Goal: Information Seeking & Learning: Learn about a topic

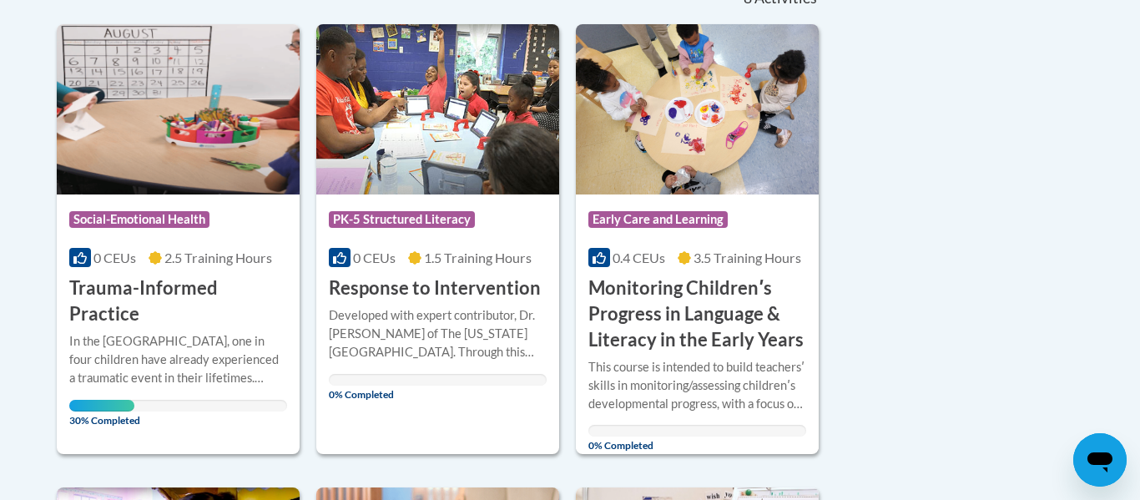
scroll to position [404, 0]
click at [156, 285] on h3 "Trauma-Informed Practice" at bounding box center [178, 301] width 218 height 52
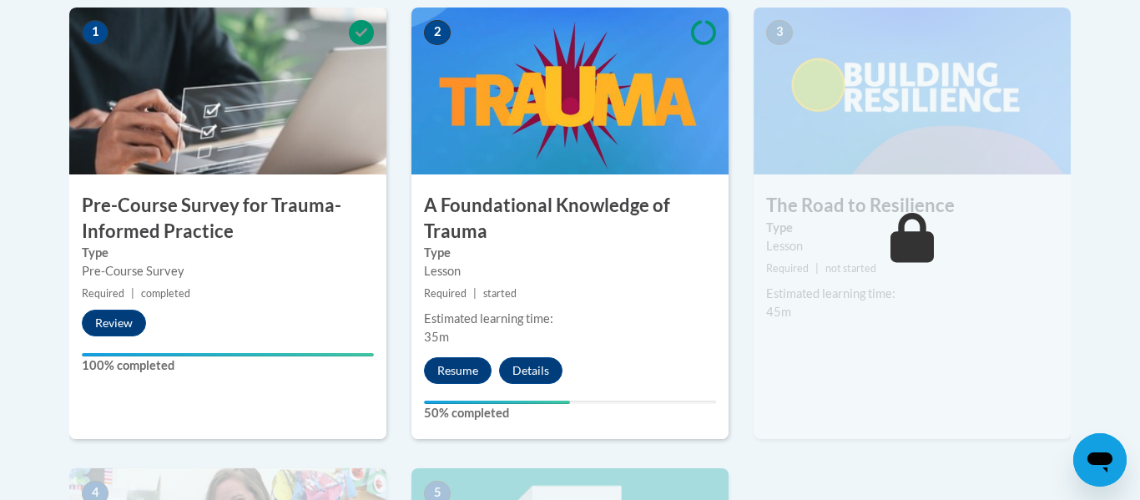
scroll to position [547, 0]
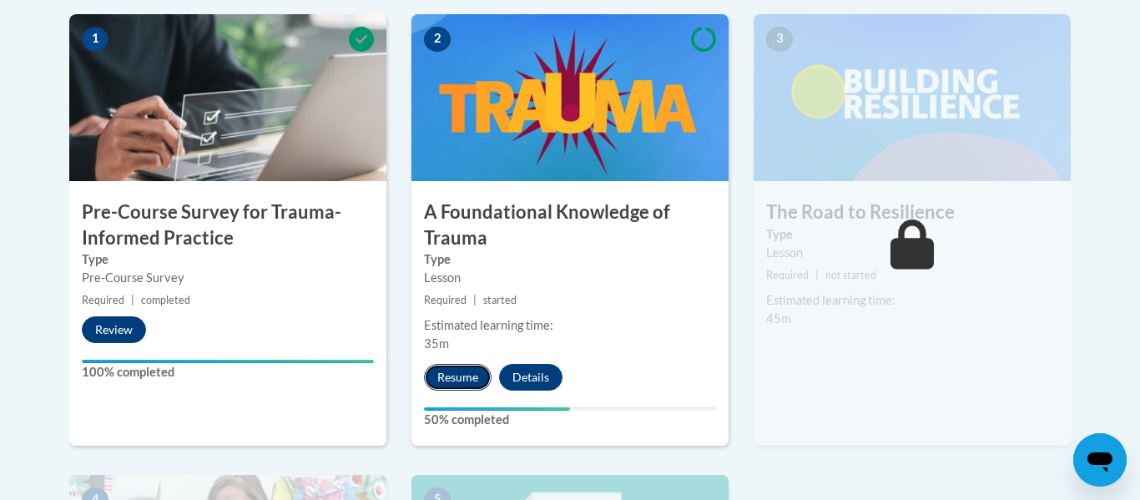
click at [469, 373] on button "Resume" at bounding box center [458, 377] width 68 height 27
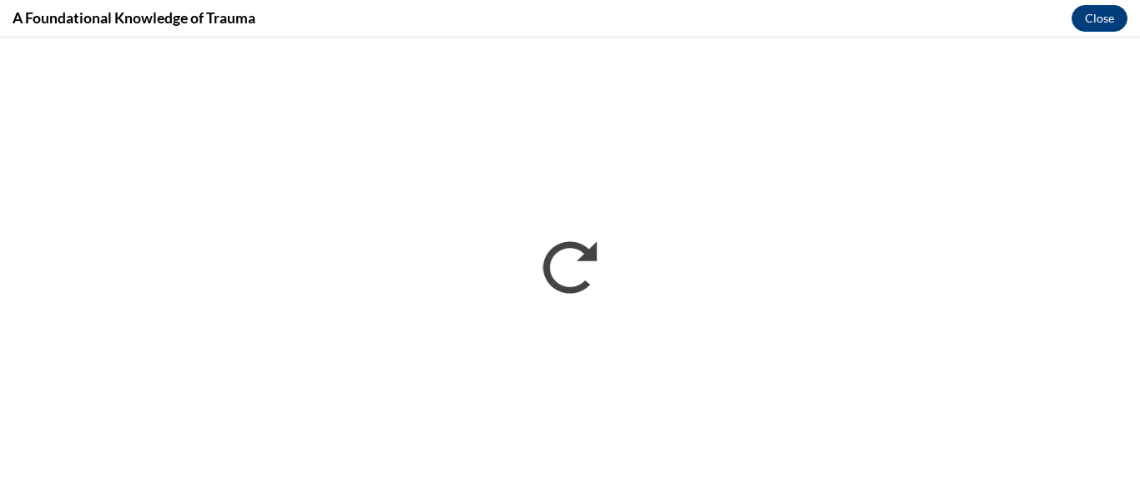
scroll to position [0, 0]
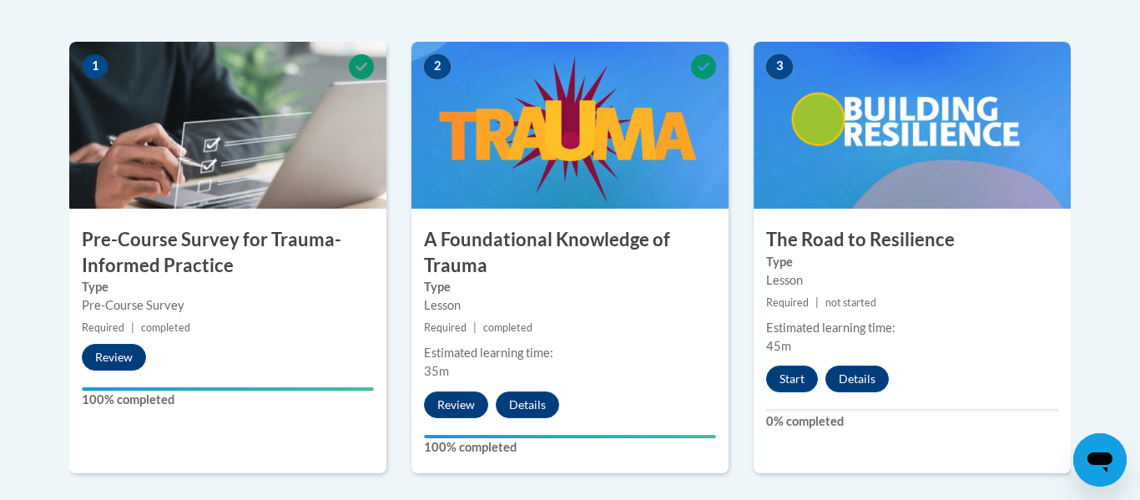
scroll to position [517, 0]
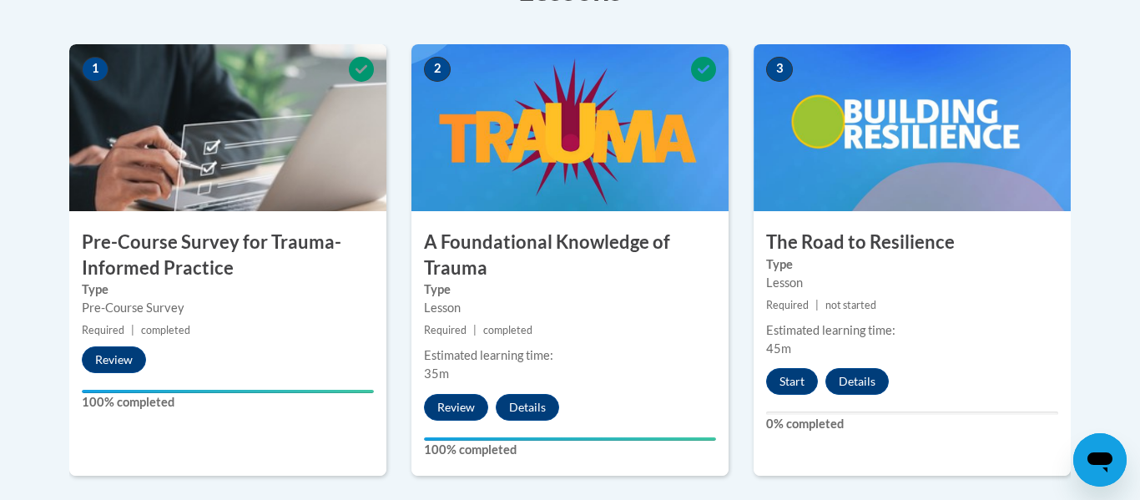
drag, startPoint x: 1139, startPoint y: 28, endPoint x: 1139, endPoint y: 172, distance: 143.5
click at [1139, 172] on body "This site uses cookies to help improve your learning experience. By continuing …" at bounding box center [570, 395] width 1140 height 1824
click at [1132, 263] on body "This site uses cookies to help improve your learning experience. By continuing …" at bounding box center [570, 395] width 1140 height 1824
drag, startPoint x: 1139, startPoint y: 121, endPoint x: 1139, endPoint y: 212, distance: 91.0
click at [1139, 212] on body "This site uses cookies to help improve your learning experience. By continuing …" at bounding box center [570, 395] width 1140 height 1824
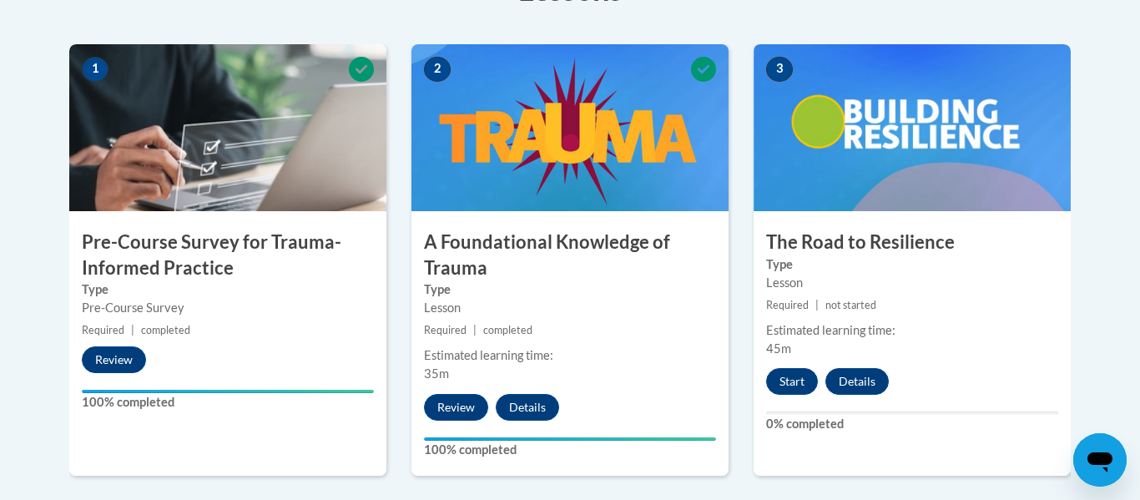
click at [1111, 145] on body "This site uses cookies to help improve your learning experience. By continuing …" at bounding box center [570, 395] width 1140 height 1824
drag, startPoint x: 1139, startPoint y: 23, endPoint x: 1139, endPoint y: 176, distance: 153.6
click at [1139, 176] on body "This site uses cookies to help improve your learning experience. By continuing …" at bounding box center [570, 395] width 1140 height 1824
click at [1130, 158] on body "This site uses cookies to help improve your learning experience. By continuing …" at bounding box center [570, 395] width 1140 height 1824
drag, startPoint x: 1139, startPoint y: 113, endPoint x: 1138, endPoint y: 371, distance: 257.9
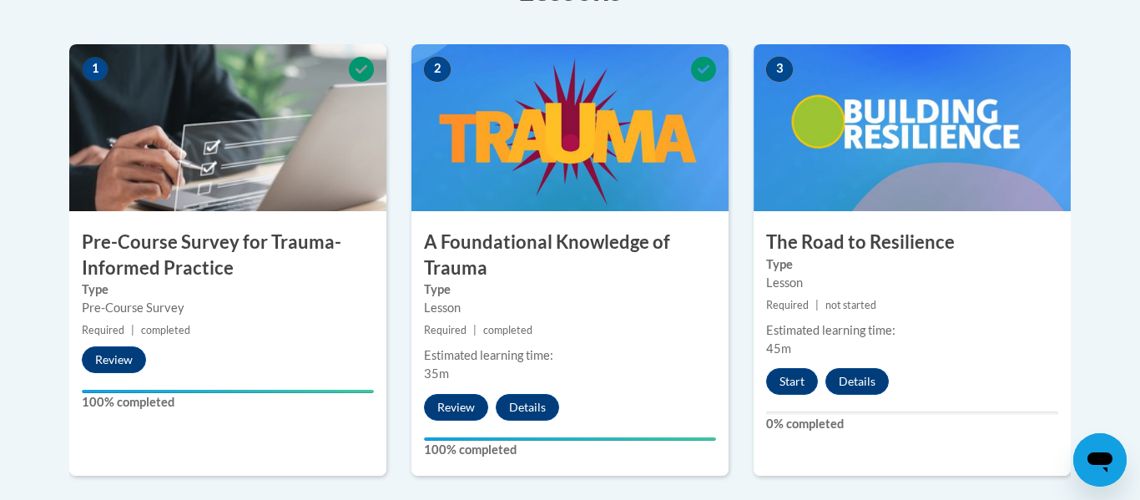
click at [1138, 371] on body "This site uses cookies to help improve your learning experience. By continuing …" at bounding box center [570, 395] width 1140 height 1824
click at [789, 384] on button "Start" at bounding box center [792, 381] width 52 height 27
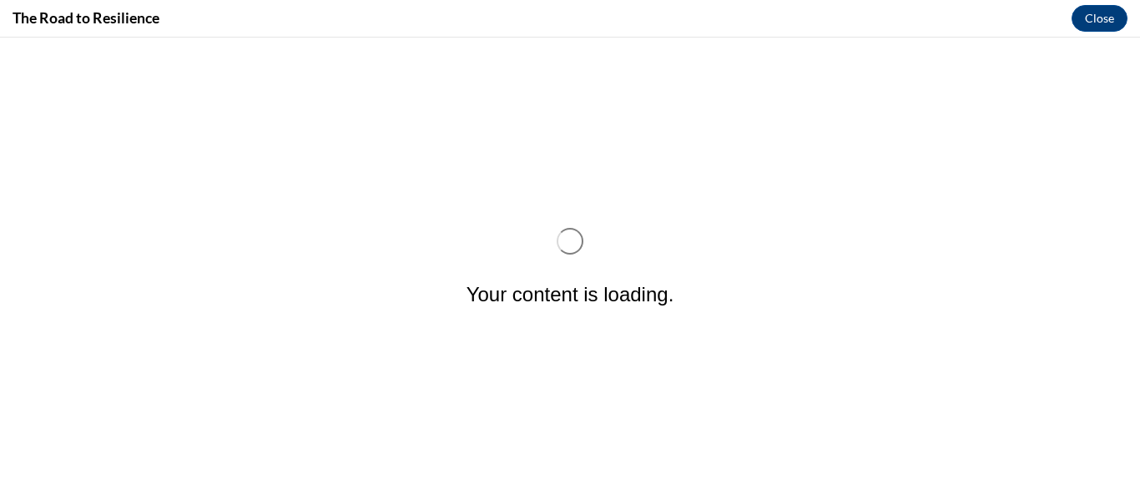
scroll to position [0, 0]
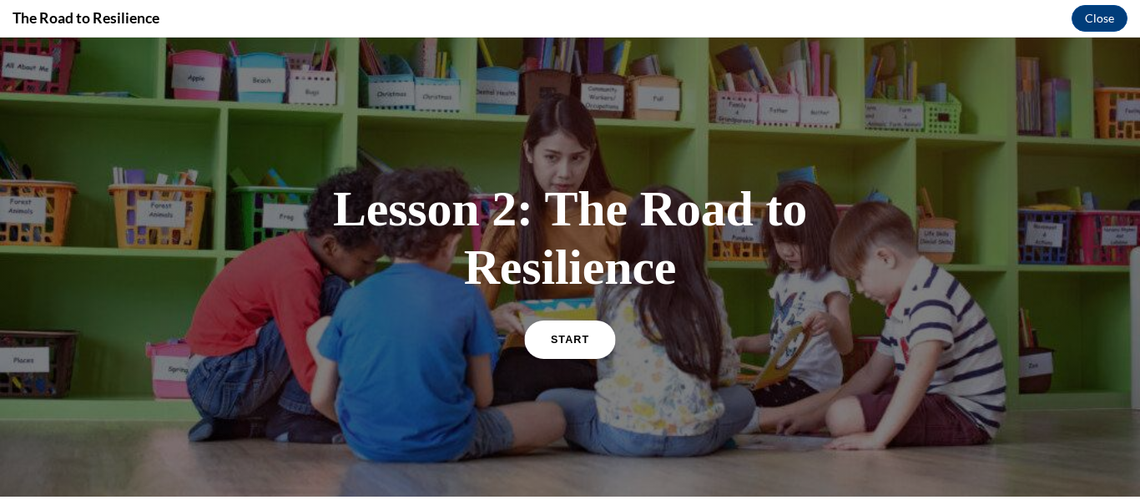
click at [577, 340] on span "START" at bounding box center [570, 339] width 38 height 13
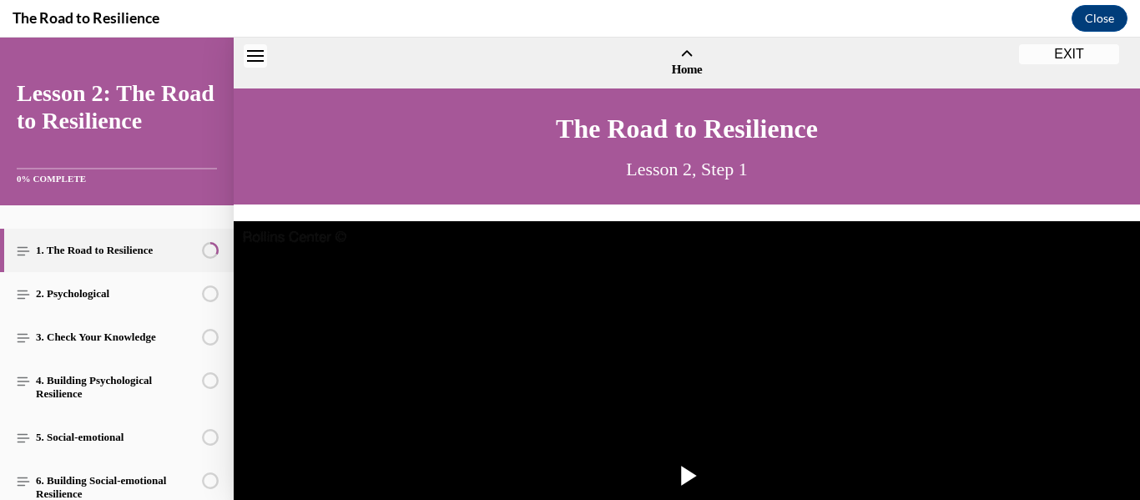
scroll to position [51, 0]
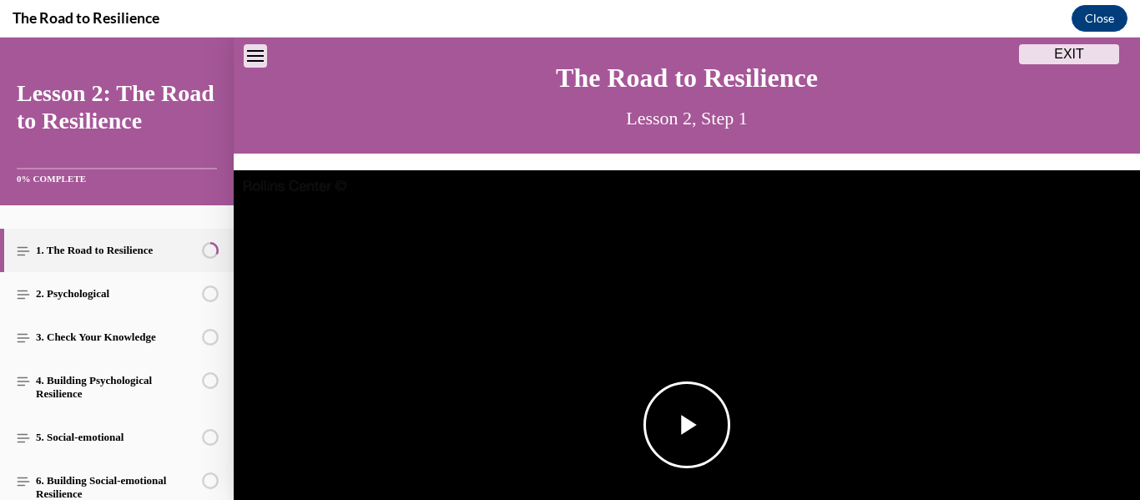
click at [687, 425] on span "Video player" at bounding box center [687, 425] width 0 height 0
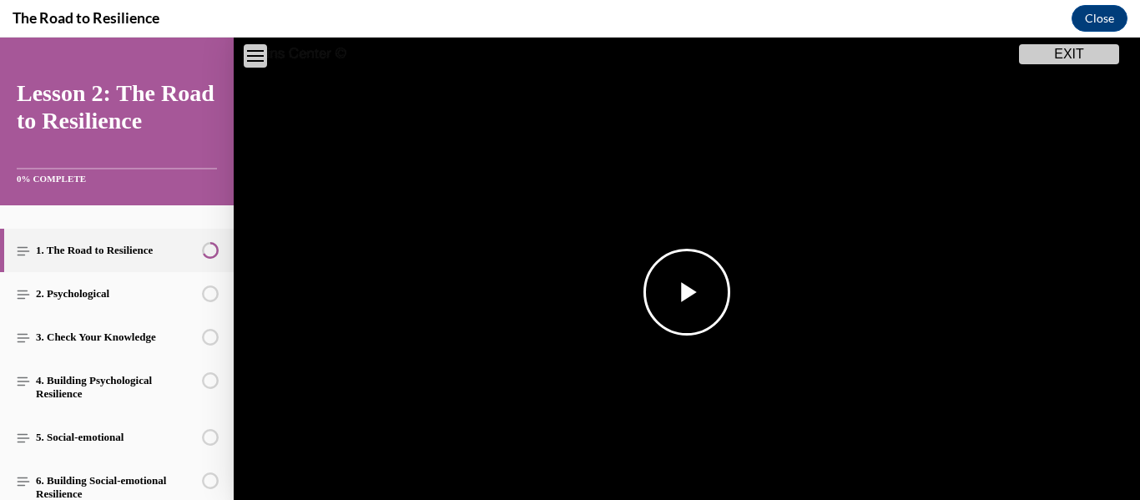
click at [1128, 209] on video "Video player" at bounding box center [687, 293] width 906 height 510
drag, startPoint x: 482, startPoint y: 497, endPoint x: 1139, endPoint y: 467, distance: 657.5
click at [1139, 467] on div "Video Player is loading. Play Video Play Loaded : 100.00% 1:43 4:18 Remaining T…" at bounding box center [687, 293] width 906 height 510
drag, startPoint x: 1139, startPoint y: 57, endPoint x: 1139, endPoint y: 221, distance: 164.4
click at [1139, 221] on video "Video player" at bounding box center [687, 293] width 906 height 510
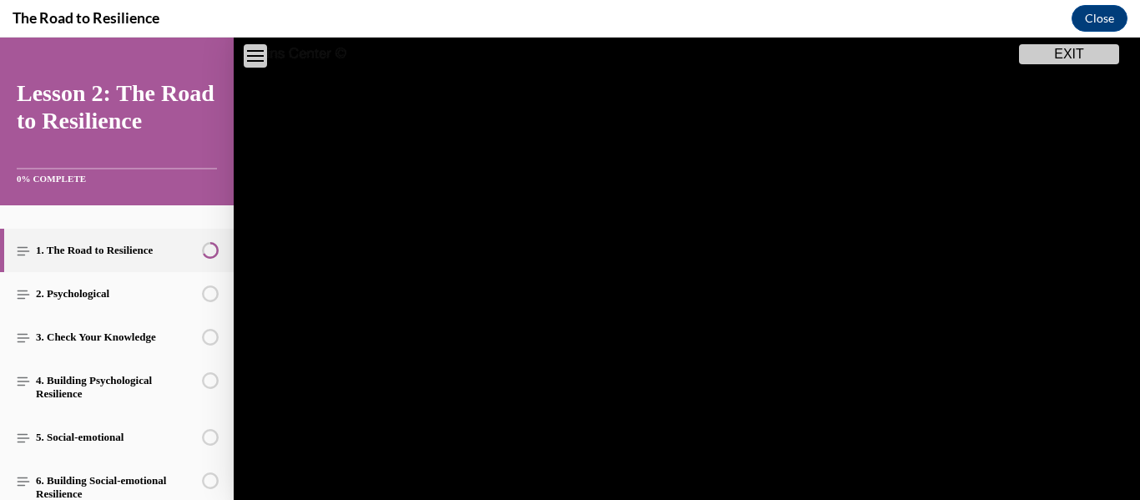
click at [1139, 121] on video "Video player" at bounding box center [687, 293] width 906 height 510
drag, startPoint x: 1139, startPoint y: 70, endPoint x: 1139, endPoint y: 283, distance: 212.8
click at [1139, 283] on video "Video player" at bounding box center [687, 293] width 906 height 510
click at [1139, 60] on video "Video player" at bounding box center [687, 293] width 906 height 510
click at [1139, 75] on video "Video player" at bounding box center [687, 293] width 906 height 510
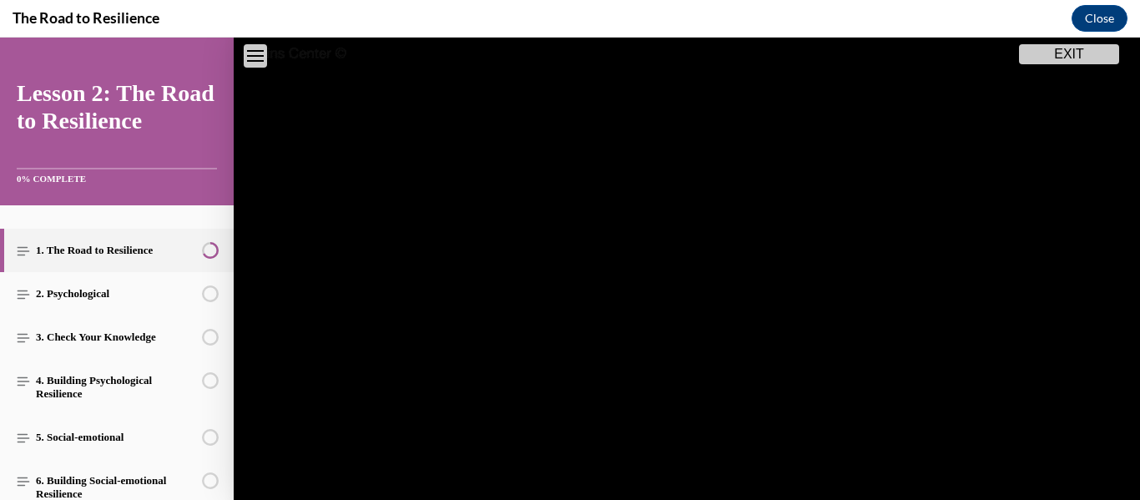
click at [1139, 187] on video "Video player" at bounding box center [687, 293] width 906 height 510
drag, startPoint x: 1139, startPoint y: 94, endPoint x: 1139, endPoint y: 308, distance: 213.6
click at [1139, 308] on video "Video player" at bounding box center [687, 293] width 906 height 510
click at [721, 467] on video "Video player" at bounding box center [687, 293] width 906 height 510
click at [687, 292] on span "Video player" at bounding box center [687, 292] width 0 height 0
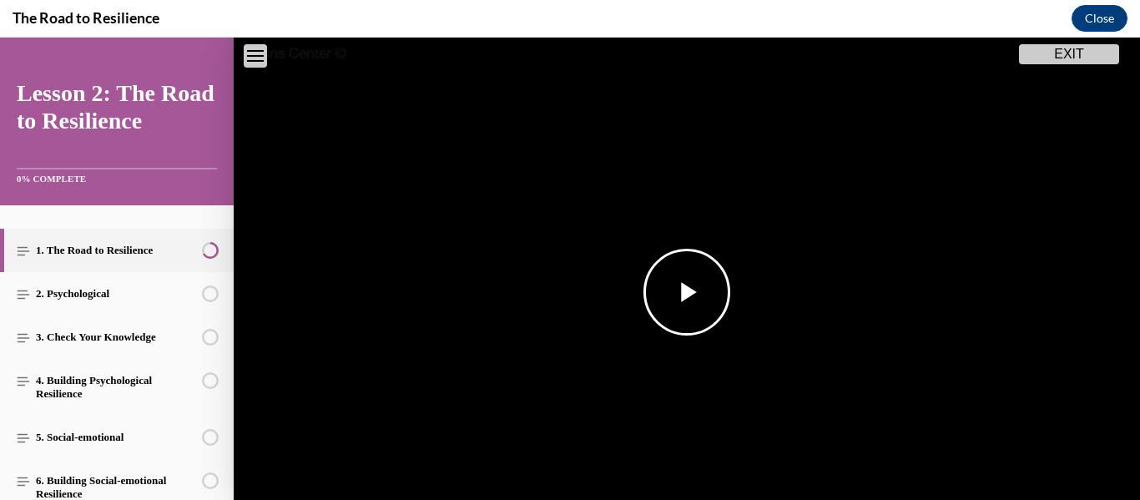
drag, startPoint x: 1139, startPoint y: 125, endPoint x: 1139, endPoint y: 283, distance: 157.7
click at [1139, 283] on video "Video player" at bounding box center [687, 293] width 906 height 510
click at [1031, 265] on video "Video player" at bounding box center [687, 293] width 906 height 510
click at [1137, 480] on video "Video player" at bounding box center [687, 293] width 906 height 510
click at [1001, 483] on video "Video player" at bounding box center [687, 293] width 906 height 510
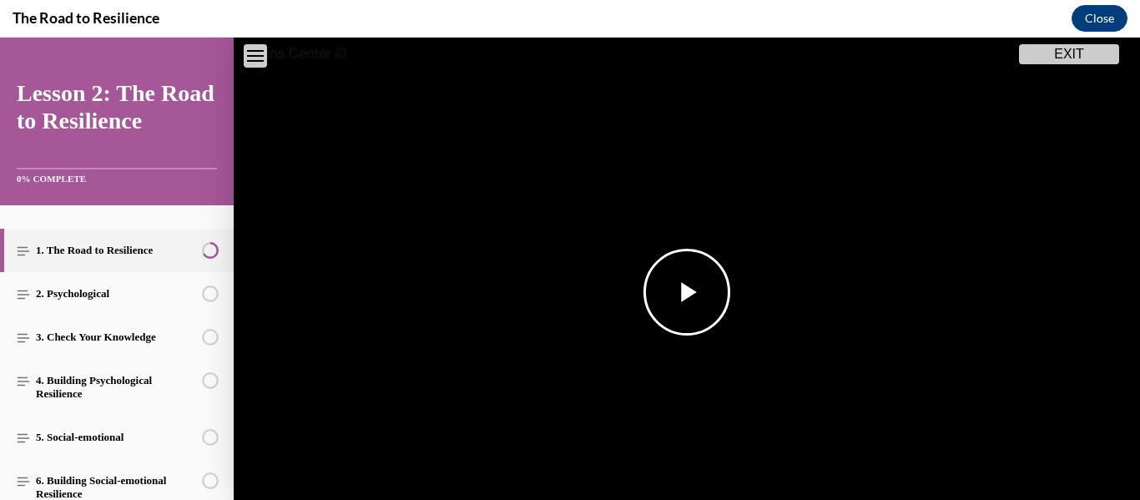
click at [865, 477] on video "Video player" at bounding box center [687, 293] width 906 height 510
click at [894, 483] on video "Video player" at bounding box center [687, 293] width 906 height 510
drag, startPoint x: 339, startPoint y: 493, endPoint x: 1138, endPoint y: 496, distance: 799.5
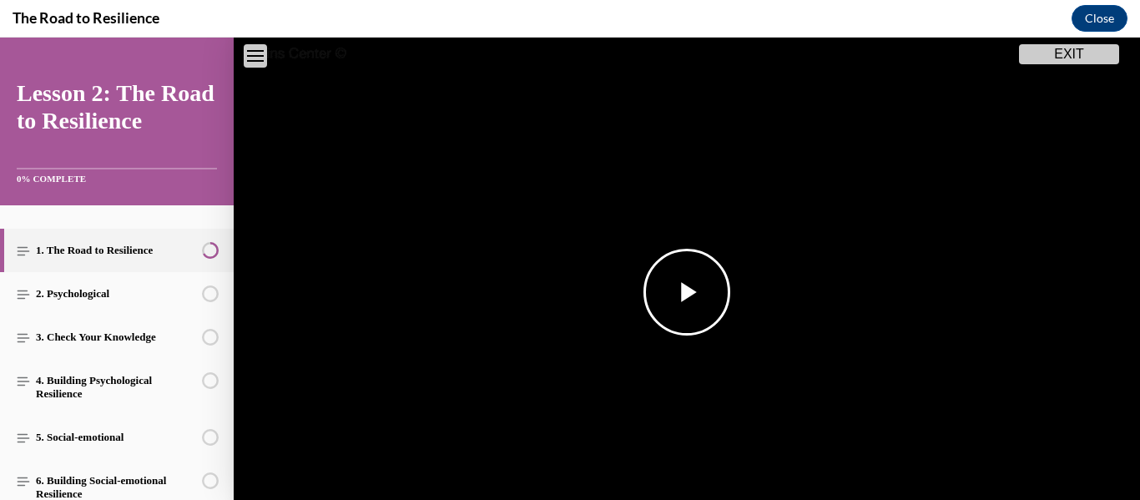
click at [1139, 90] on video "Video player" at bounding box center [687, 293] width 906 height 510
click at [1139, 78] on video "Video player" at bounding box center [687, 293] width 906 height 510
click at [1138, 203] on video "Video player" at bounding box center [687, 293] width 906 height 510
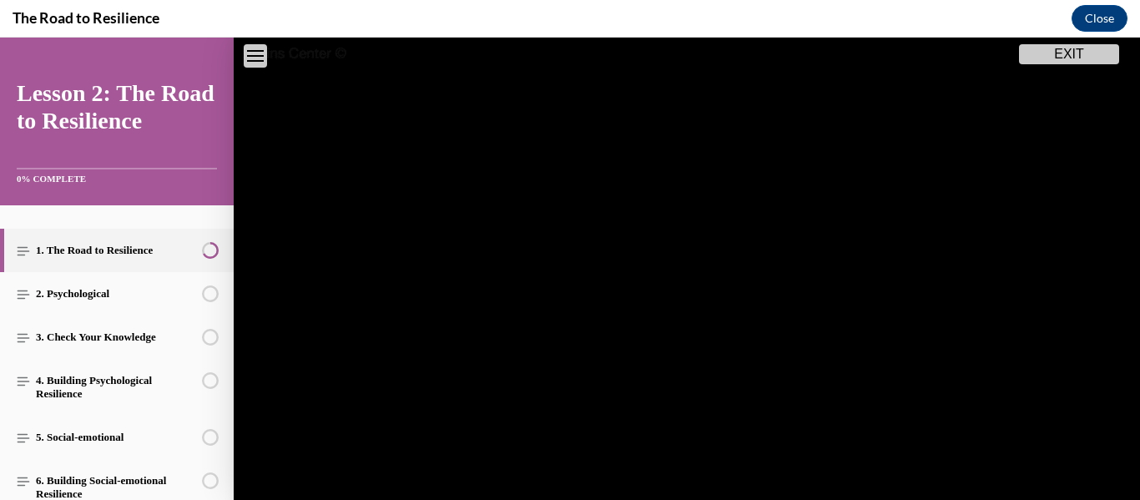
click at [1138, 275] on video "Video player" at bounding box center [687, 293] width 906 height 510
click at [1139, 482] on video "Video player" at bounding box center [687, 293] width 906 height 510
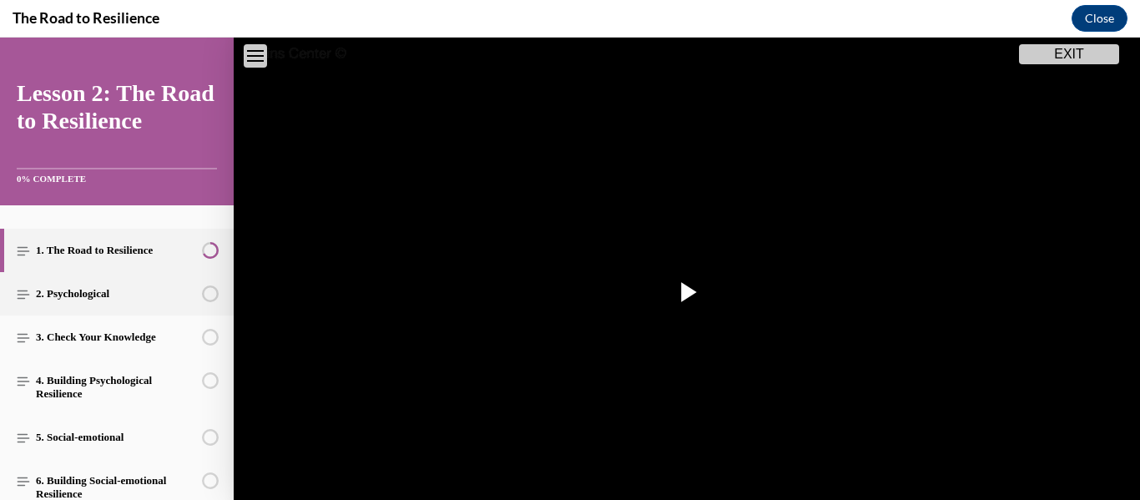
click at [209, 292] on div "2. Psychological This lesson is currently unavailable Lessons must be completed…" at bounding box center [117, 293] width 234 height 43
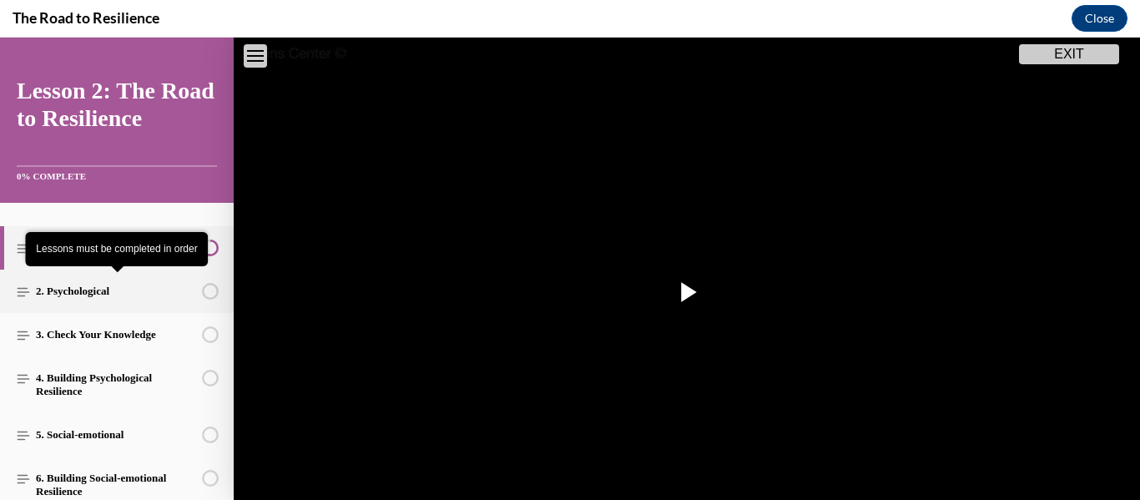
click at [209, 296] on div "2. Psychological This lesson is currently unavailable Lessons must be completed…" at bounding box center [117, 291] width 234 height 43
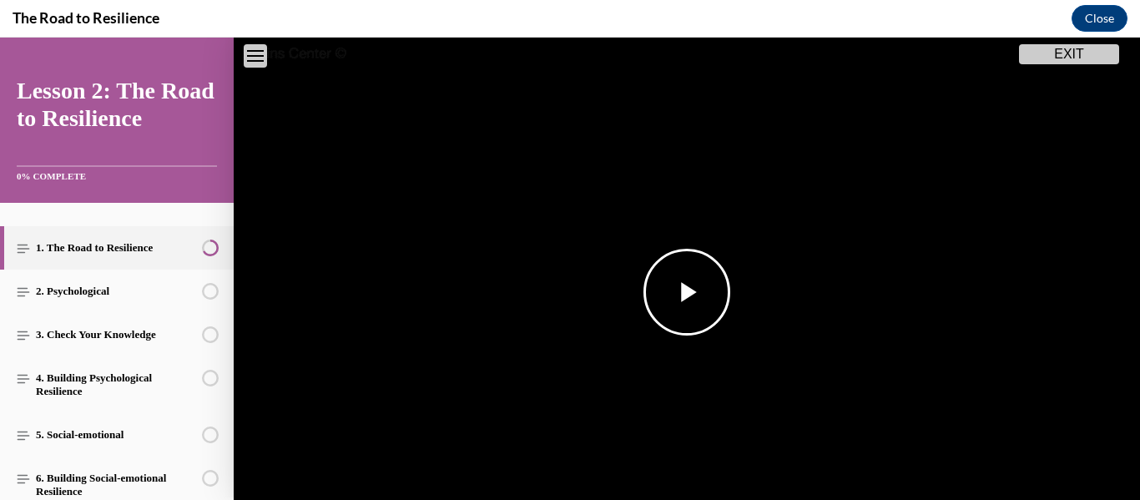
click at [1139, 50] on video "Video player" at bounding box center [687, 293] width 906 height 510
drag, startPoint x: 1139, startPoint y: 52, endPoint x: 1139, endPoint y: 217, distance: 165.2
click at [1139, 217] on video "Video player" at bounding box center [687, 293] width 906 height 510
click at [1139, 230] on video "Video player" at bounding box center [687, 293] width 906 height 510
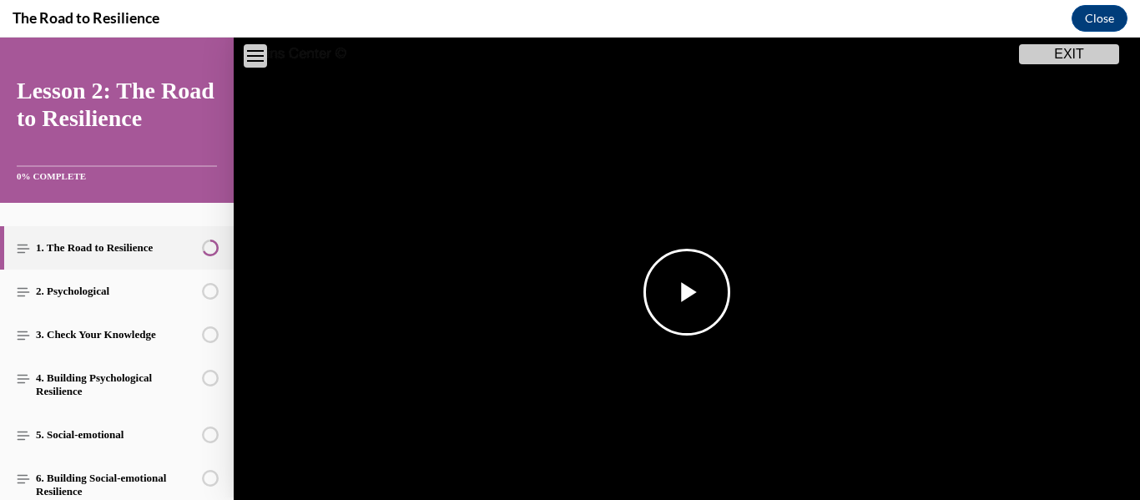
drag, startPoint x: 1139, startPoint y: 59, endPoint x: 1139, endPoint y: 205, distance: 146.0
click at [1139, 205] on video "Video player" at bounding box center [687, 293] width 906 height 510
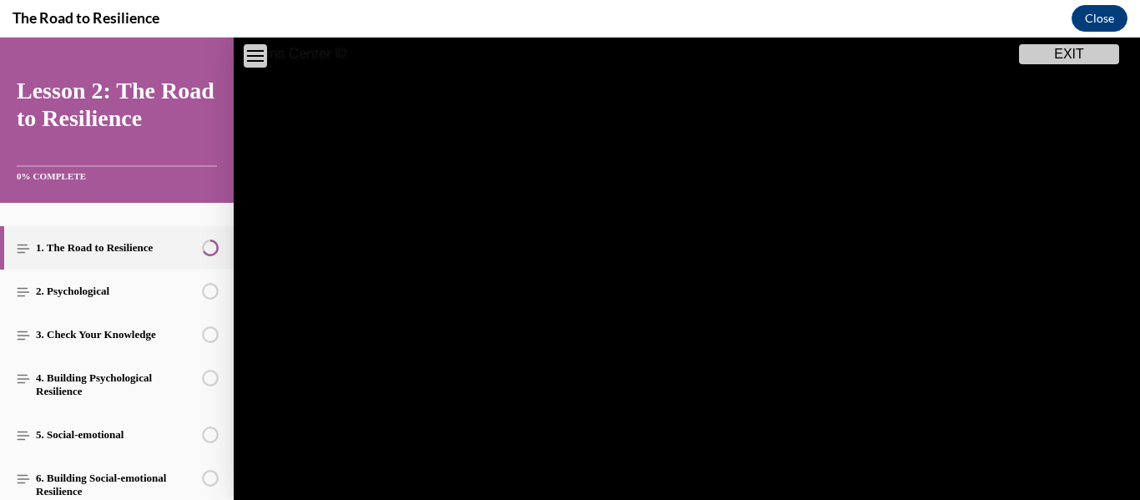
click at [1081, 482] on video "Video player" at bounding box center [687, 293] width 906 height 510
click at [1081, 483] on video "Video player" at bounding box center [687, 293] width 906 height 510
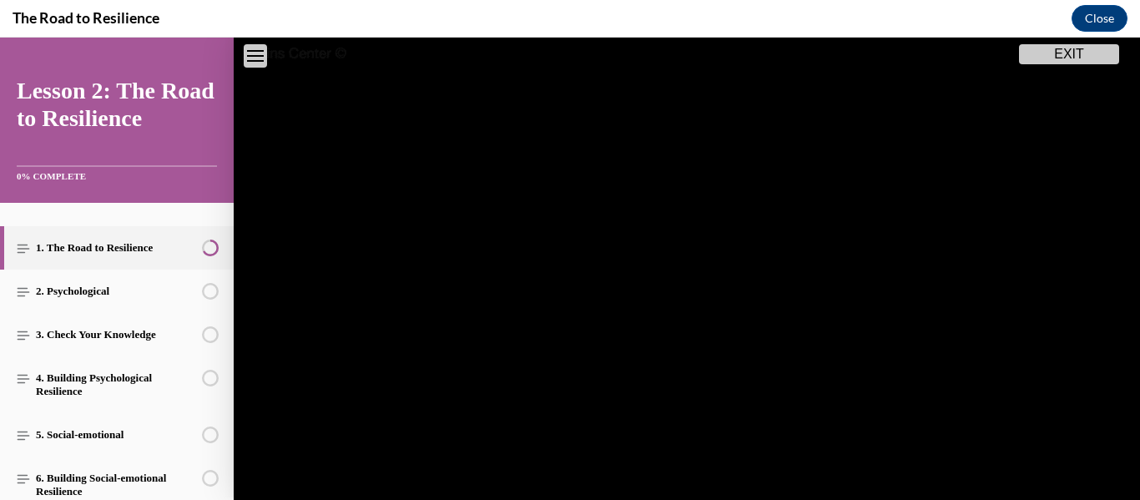
click at [1036, 480] on video "Video player" at bounding box center [687, 293] width 906 height 510
click at [1034, 480] on video "Video player" at bounding box center [687, 293] width 906 height 510
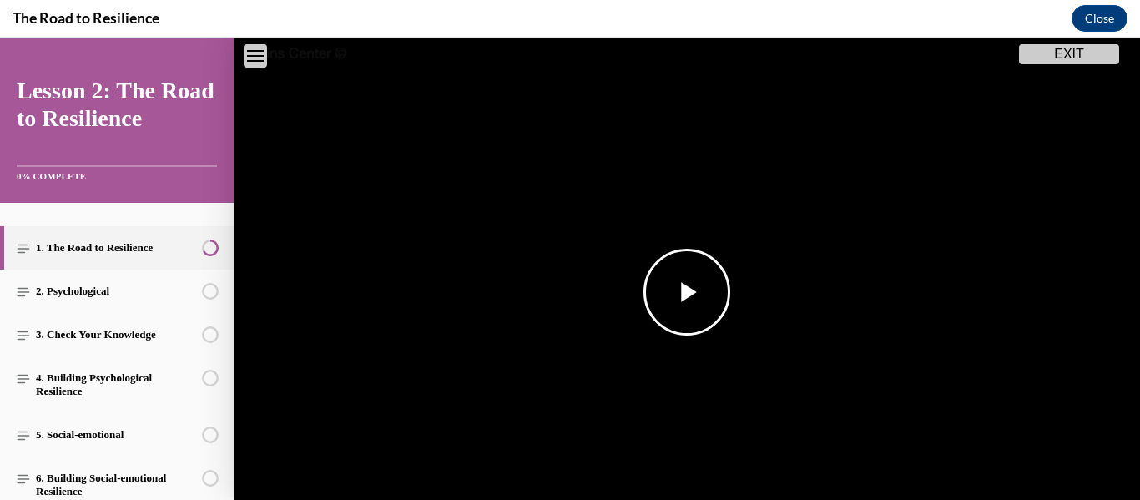
click at [1019, 478] on video "Video player" at bounding box center [687, 293] width 906 height 510
click at [1006, 477] on video "Video player" at bounding box center [687, 293] width 906 height 510
click at [941, 478] on video "Video player" at bounding box center [687, 293] width 906 height 510
click at [975, 479] on video "Video player" at bounding box center [687, 293] width 906 height 510
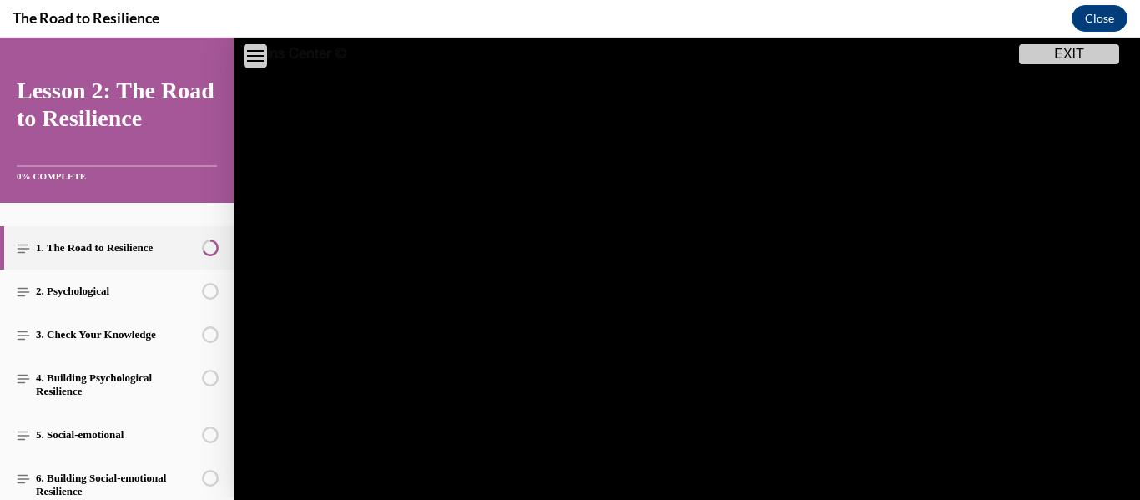
click at [779, 481] on video "Video player" at bounding box center [687, 293] width 906 height 510
click at [805, 475] on video "Video player" at bounding box center [687, 293] width 906 height 510
click at [1097, 53] on button "EXIT" at bounding box center [1069, 54] width 100 height 20
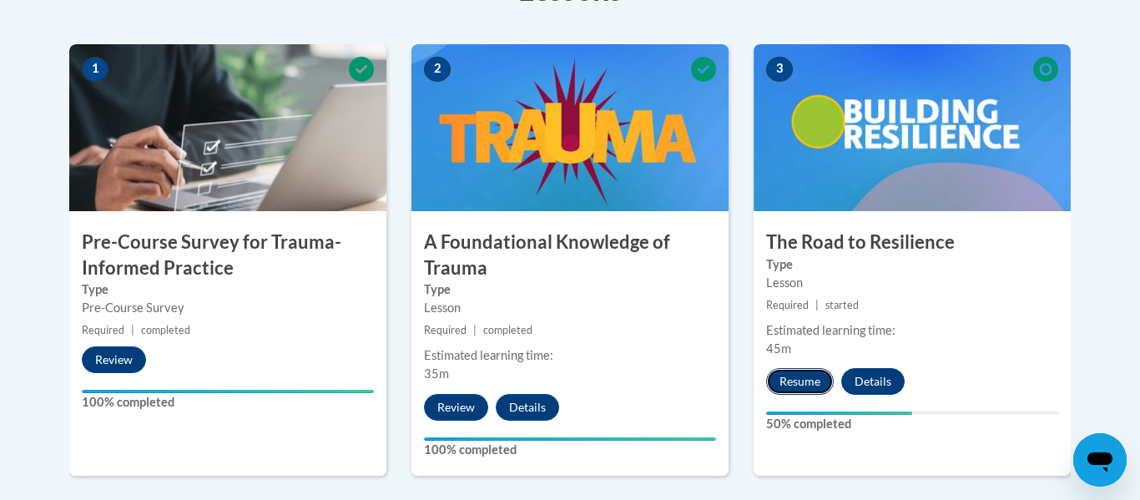
click at [797, 379] on button "Resume" at bounding box center [800, 381] width 68 height 27
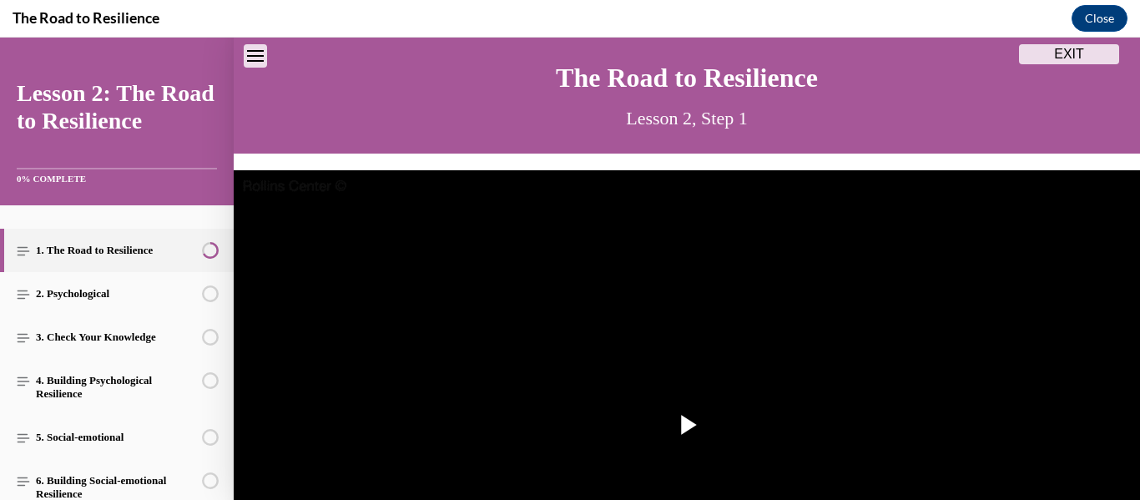
scroll to position [425, 0]
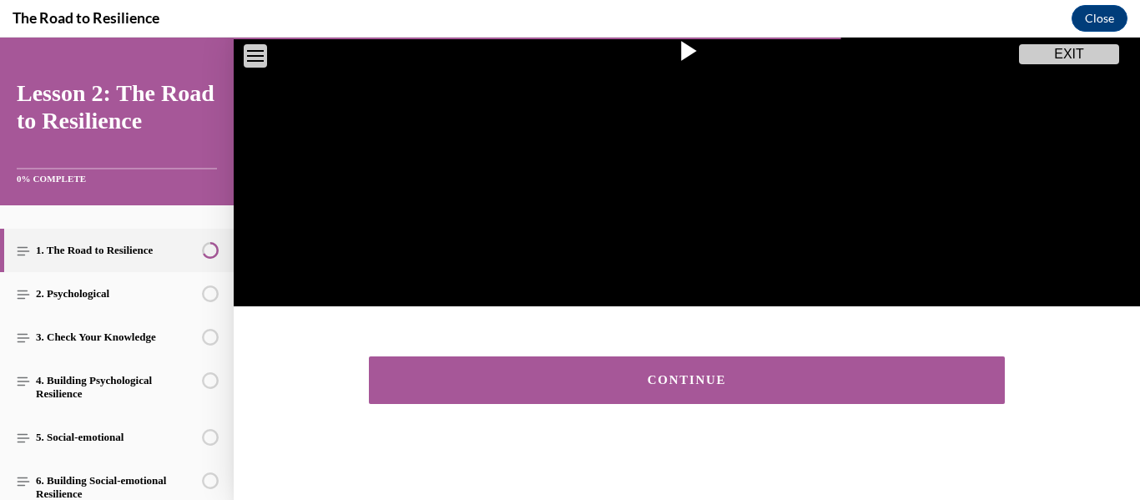
click at [783, 380] on div "CONTINUE" at bounding box center [687, 380] width 584 height 13
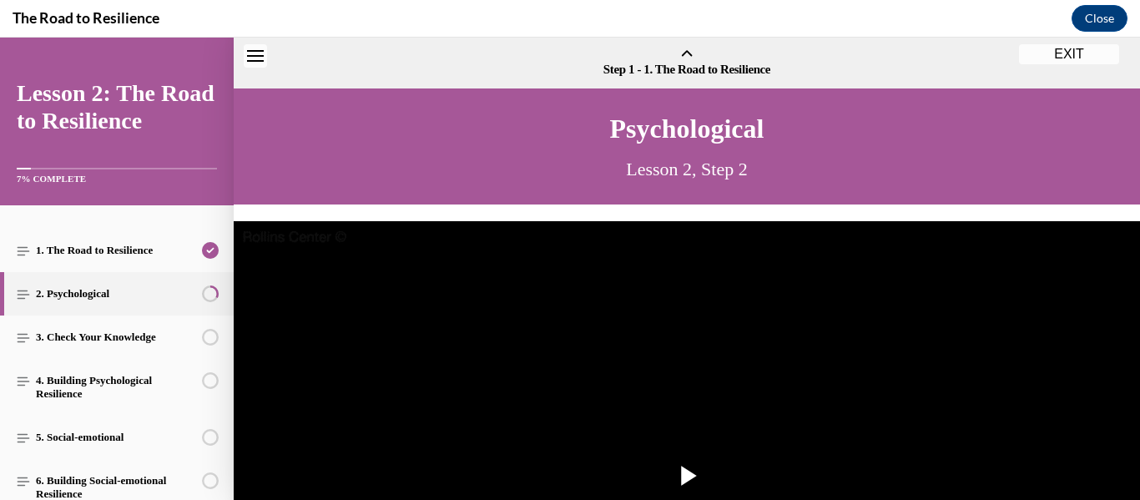
scroll to position [52, 0]
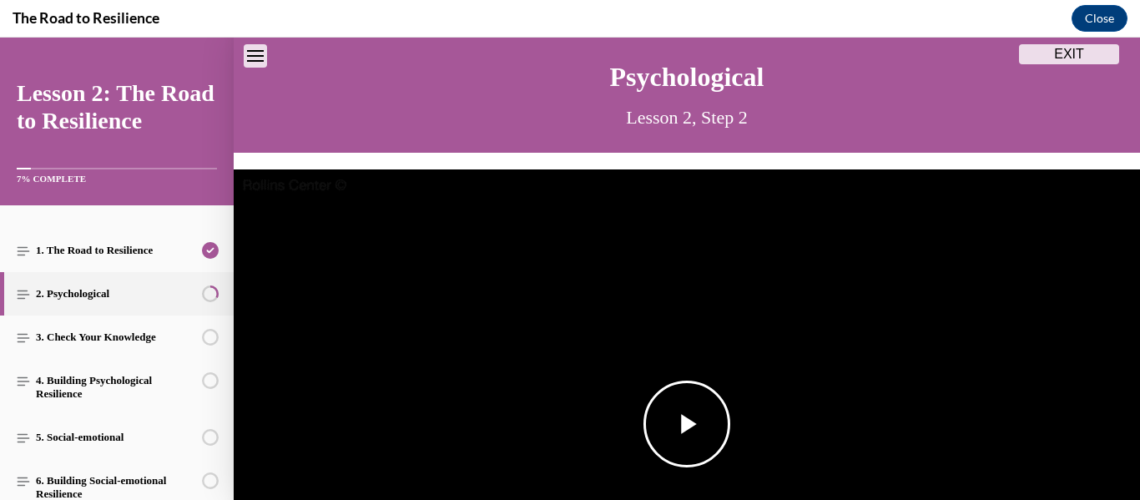
click at [687, 424] on span "Video player" at bounding box center [687, 424] width 0 height 0
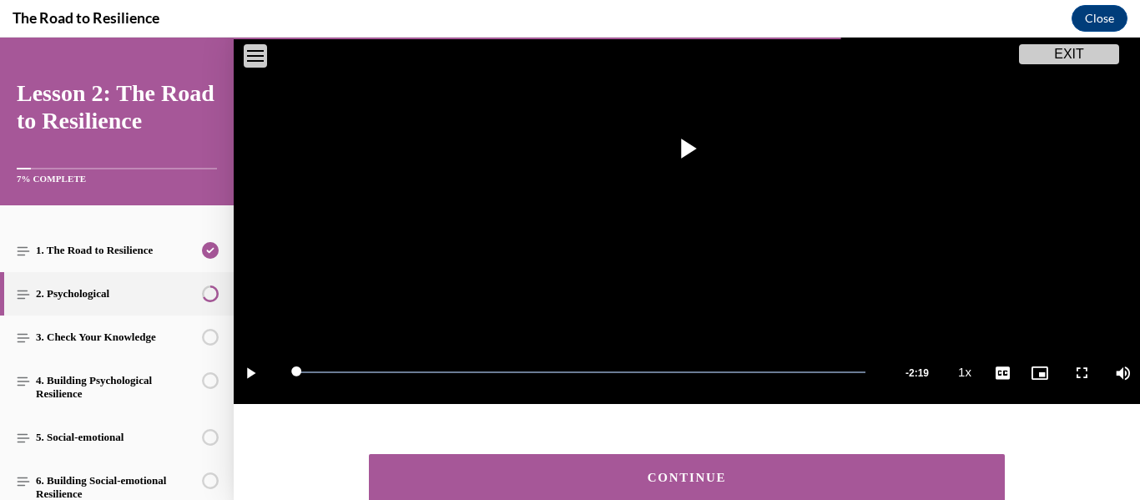
scroll to position [425, 0]
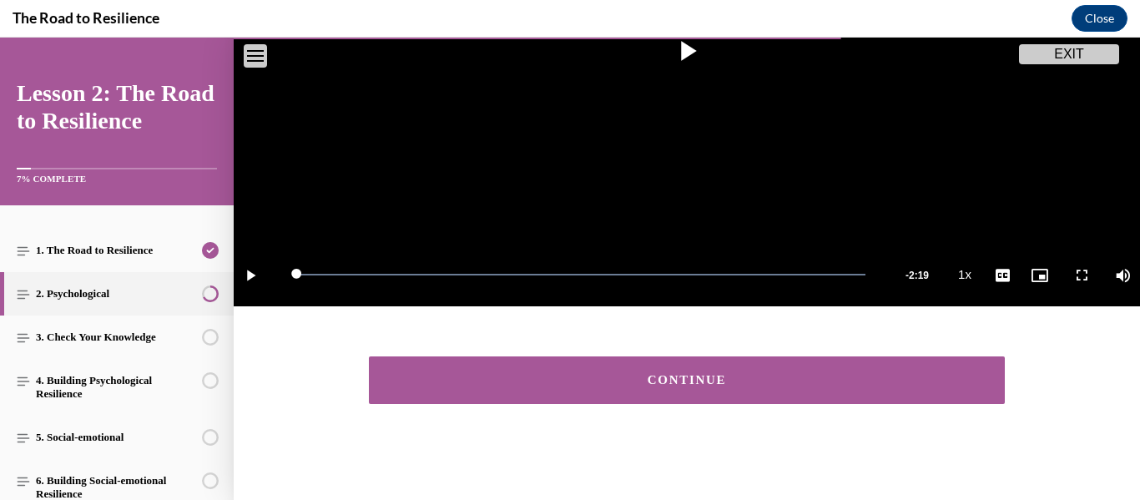
click at [814, 389] on button "CONTINUE" at bounding box center [687, 380] width 636 height 48
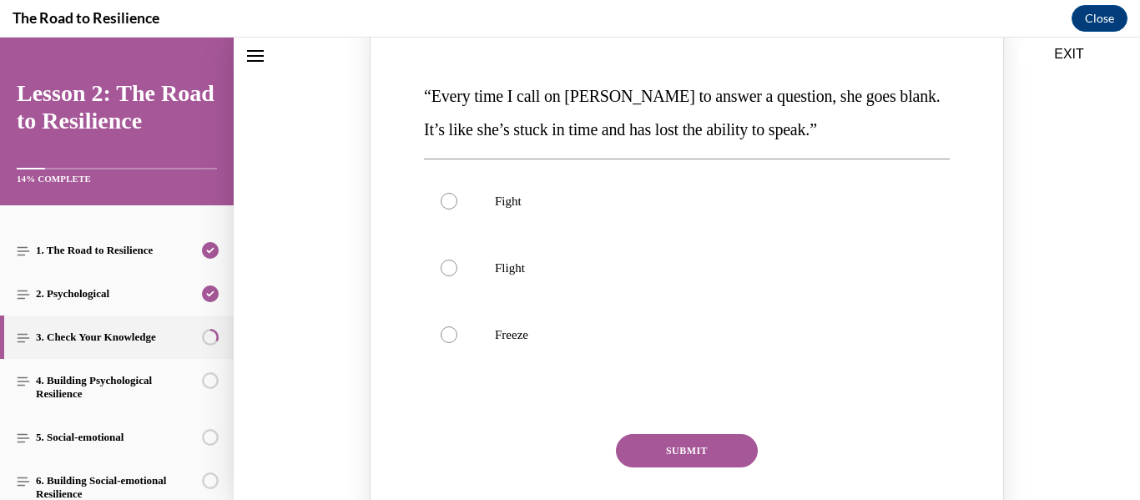
scroll to position [256, 0]
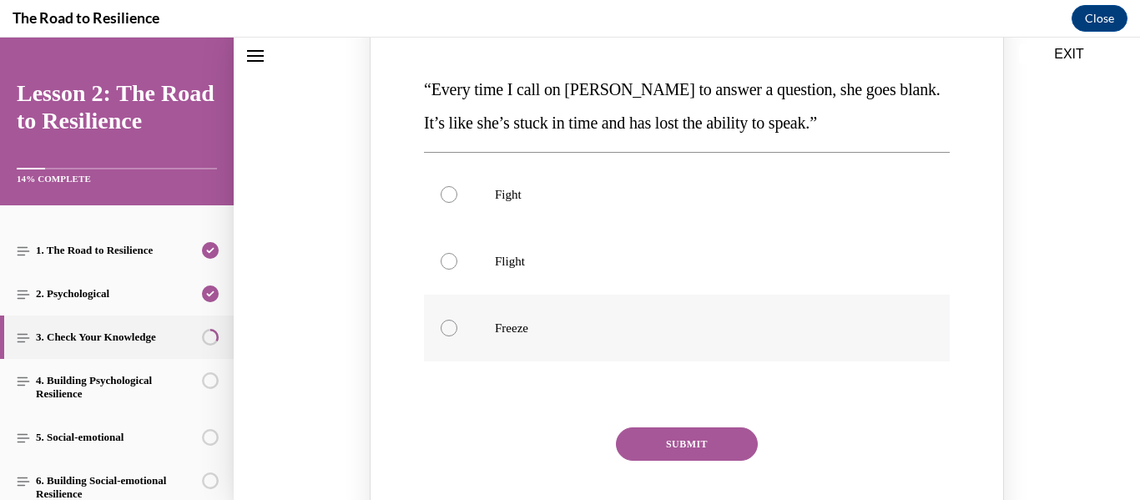
click at [449, 335] on div "Knowledge check: Multiple choice" at bounding box center [449, 328] width 17 height 17
click at [449, 335] on input "Freeze" at bounding box center [449, 328] width 17 height 17
radio input "true"
click at [719, 431] on button "SUBMIT" at bounding box center [687, 443] width 142 height 33
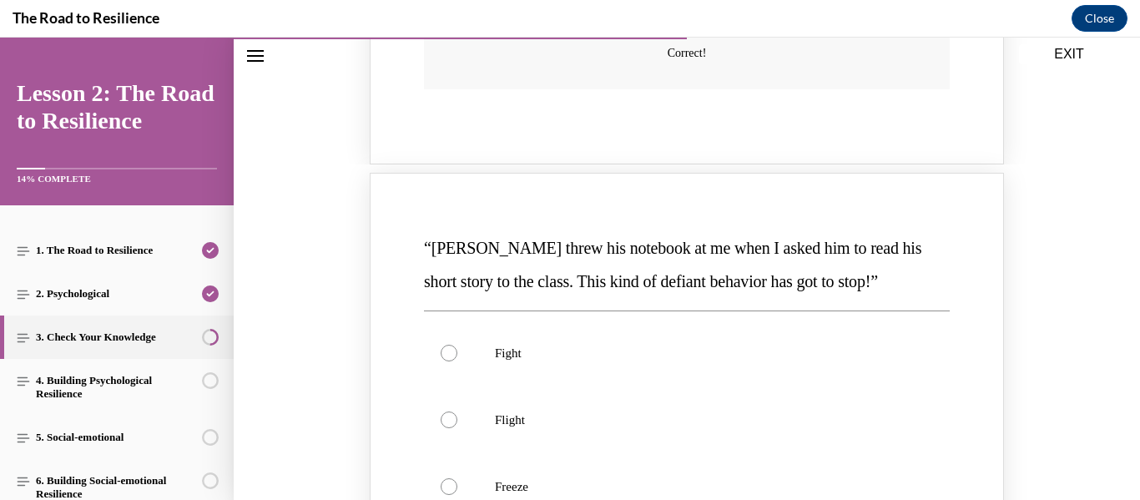
scroll to position [937, 0]
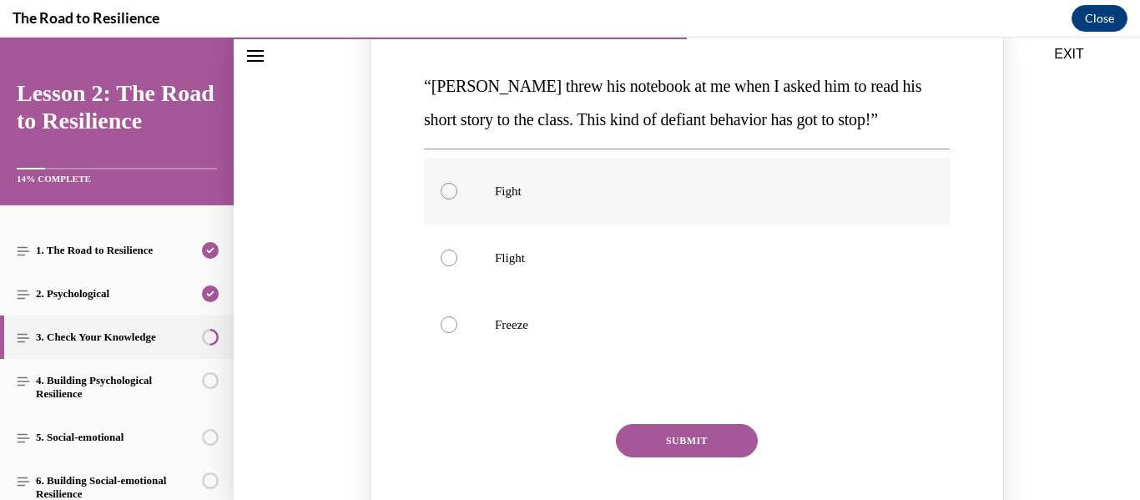
click at [453, 188] on div "Knowledge check: Multiple choice" at bounding box center [449, 191] width 17 height 17
click at [453, 188] on input "Fight" at bounding box center [449, 191] width 17 height 17
radio input "true"
click at [716, 444] on button "SUBMIT" at bounding box center [687, 440] width 142 height 33
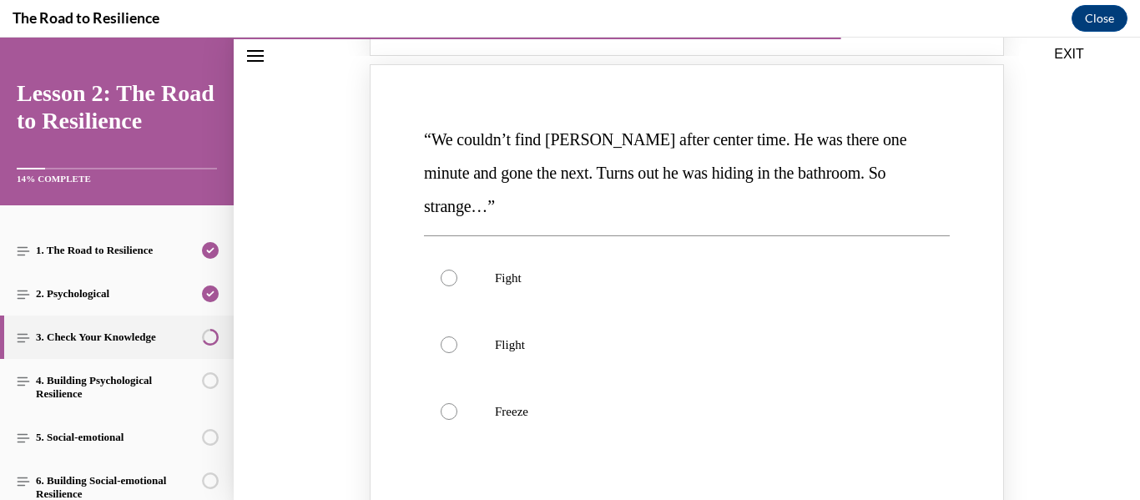
scroll to position [1558, 0]
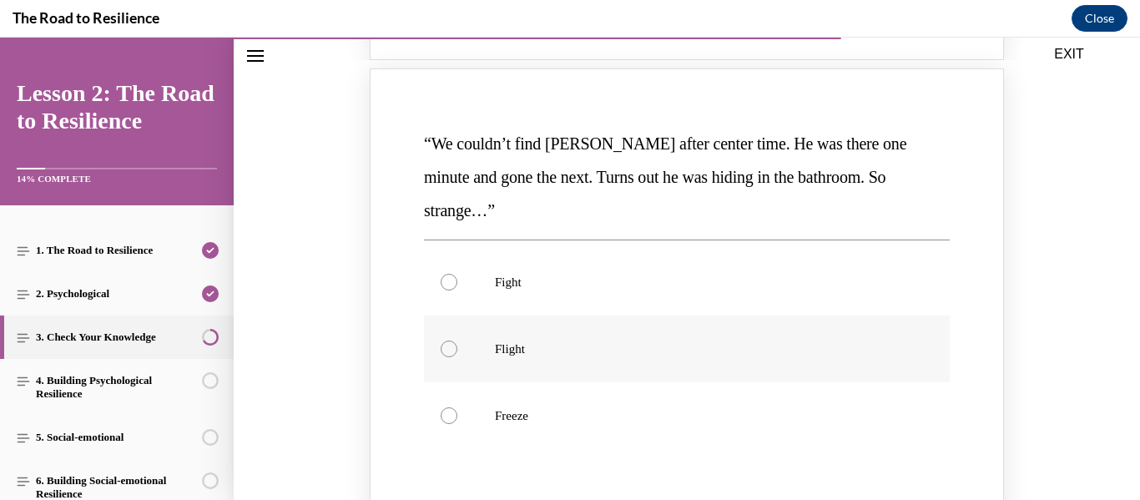
click at [451, 340] on div "Knowledge check: Multiple choice" at bounding box center [449, 348] width 17 height 17
click at [451, 340] on input "Flight" at bounding box center [449, 348] width 17 height 17
radio input "true"
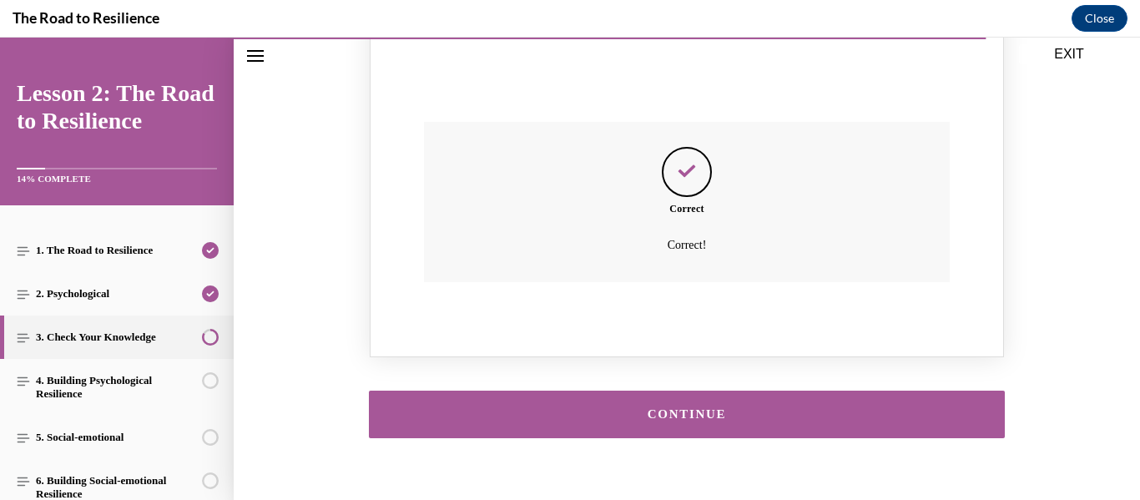
scroll to position [1974, 0]
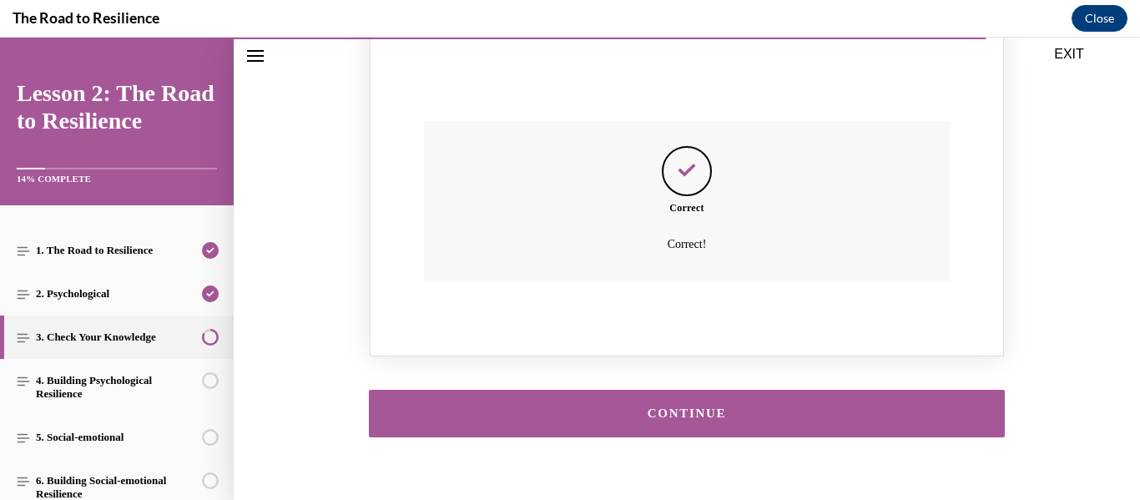
click at [819, 407] on div "CONTINUE" at bounding box center [687, 413] width 584 height 13
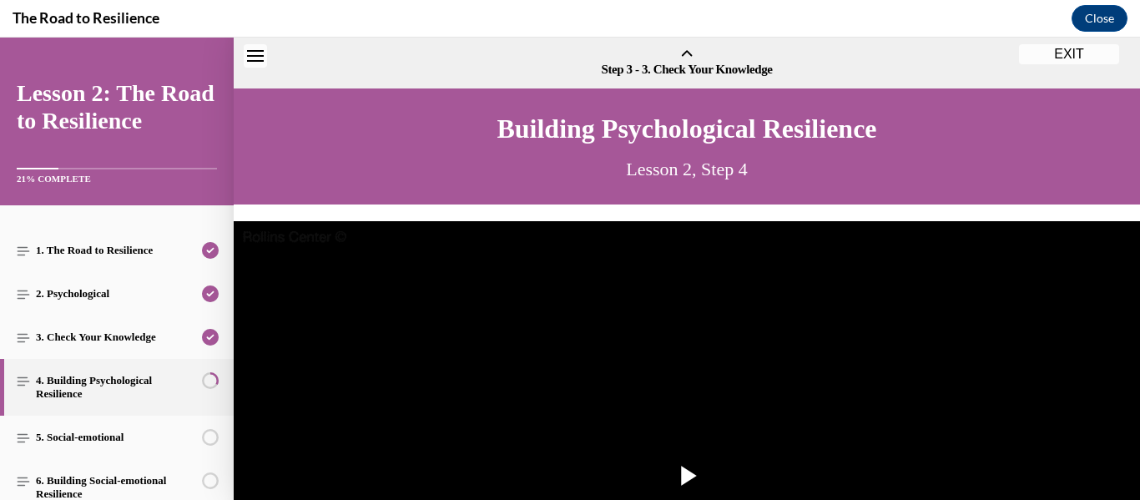
scroll to position [52, 0]
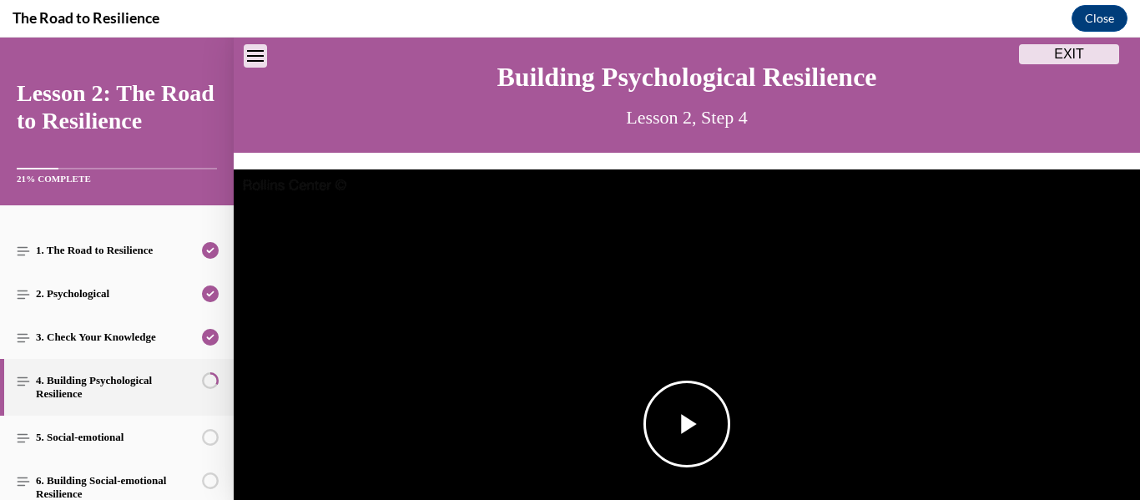
click at [687, 424] on span "Video player" at bounding box center [687, 424] width 0 height 0
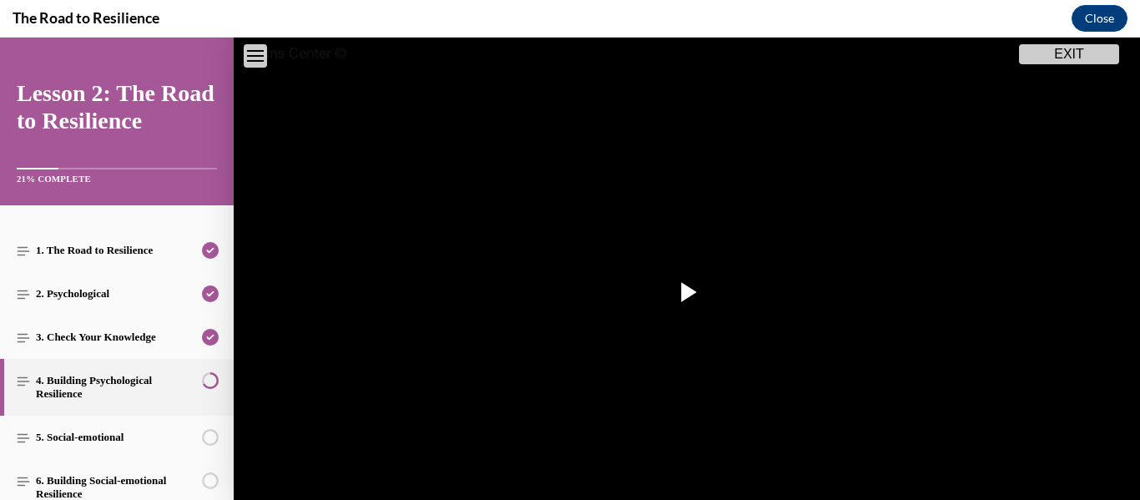
drag, startPoint x: 1139, startPoint y: 13, endPoint x: 1139, endPoint y: -101, distance: 113.5
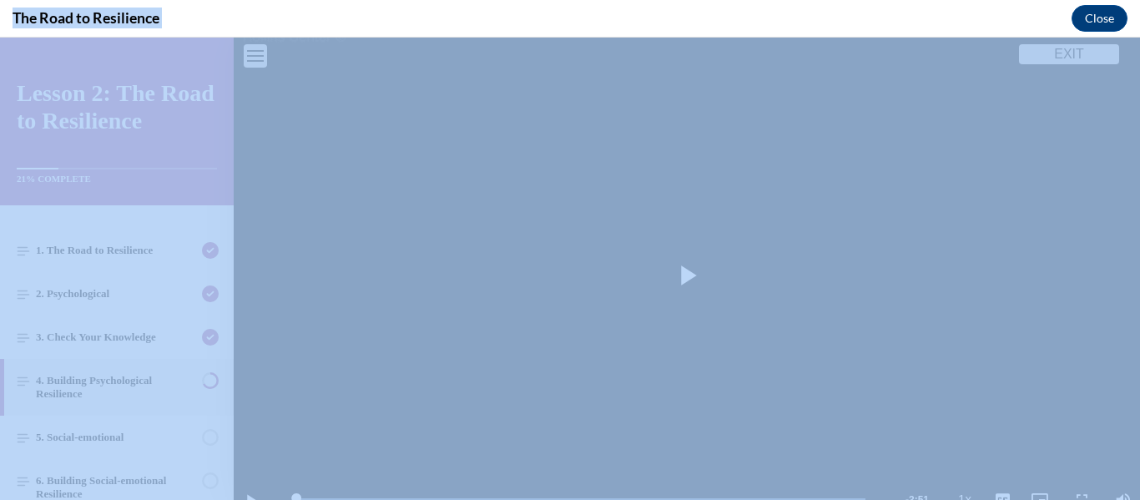
scroll to position [209, 0]
click at [1102, 14] on button "Close" at bounding box center [1100, 18] width 56 height 27
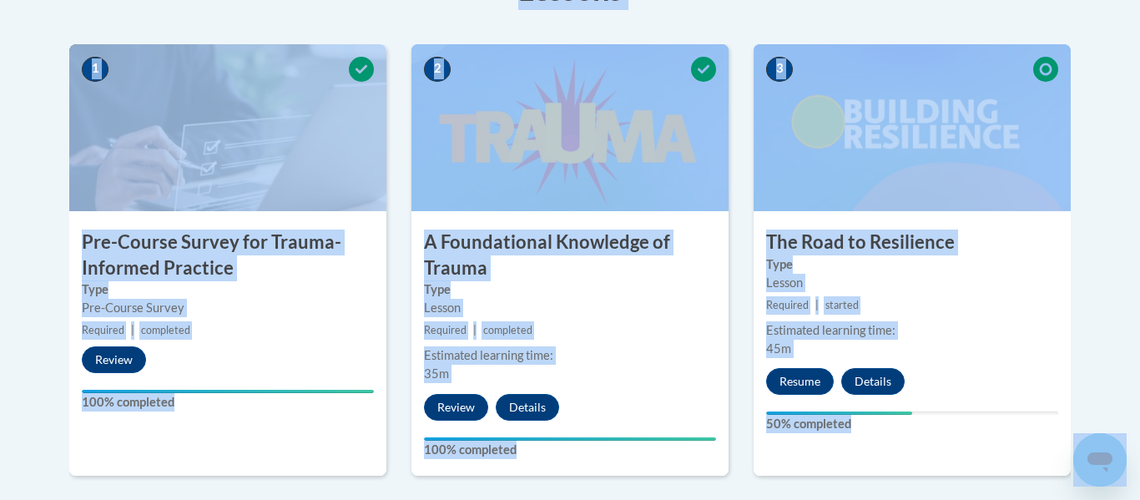
click at [1111, 349] on body "This site uses cookies to help improve your learning experience. By continuing …" at bounding box center [570, 395] width 1140 height 1824
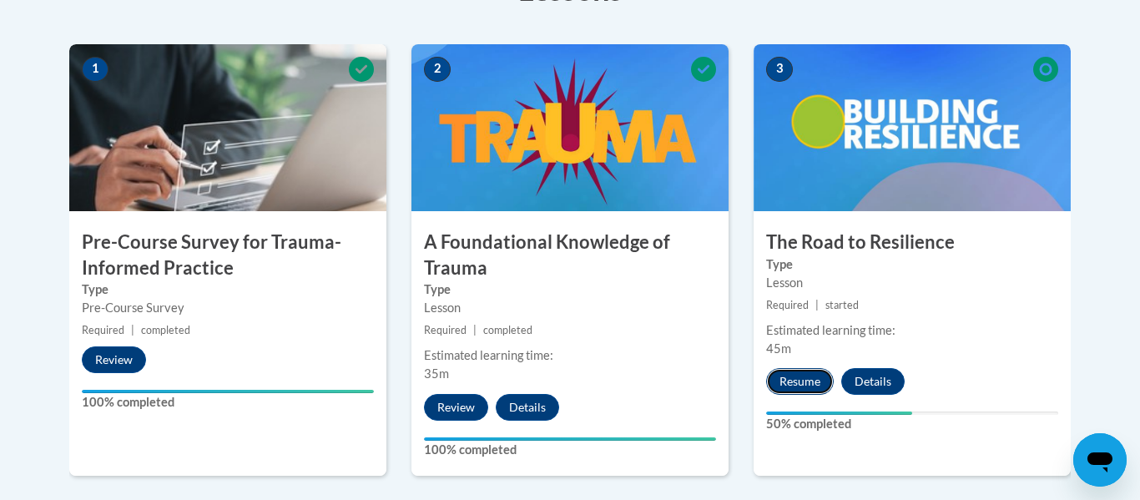
click at [785, 381] on button "Resume" at bounding box center [800, 381] width 68 height 27
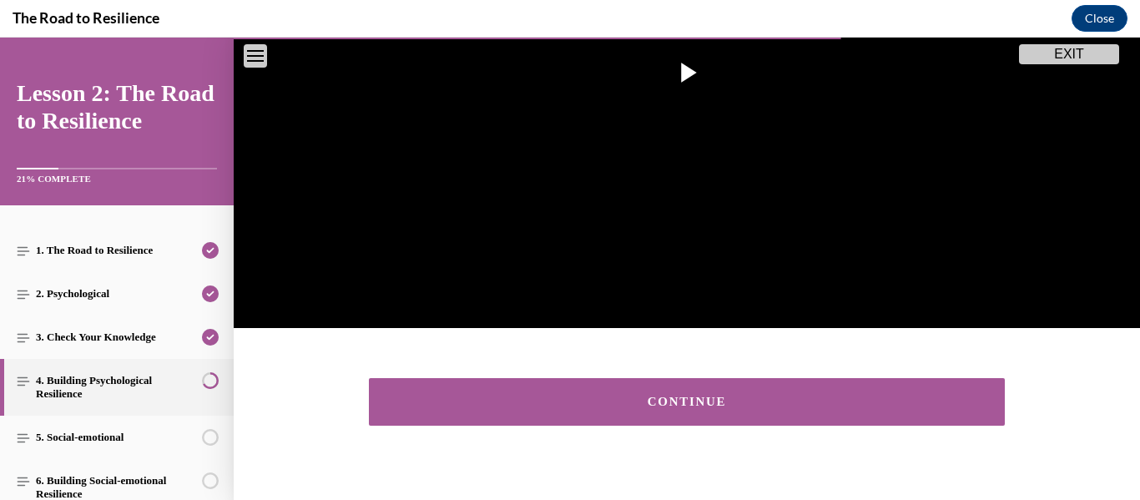
scroll to position [425, 0]
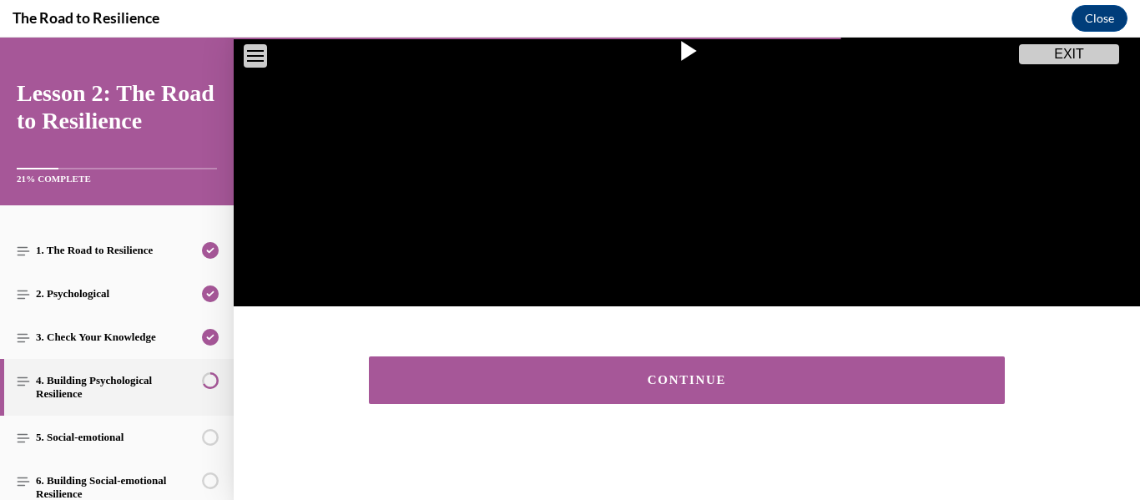
click at [915, 367] on button "CONTINUE" at bounding box center [687, 380] width 636 height 48
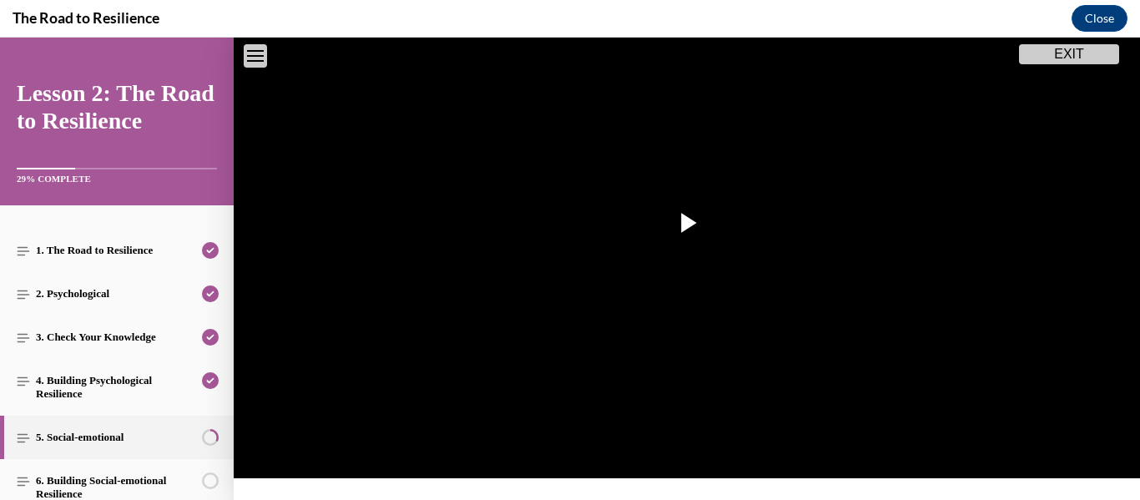
scroll to position [255, 0]
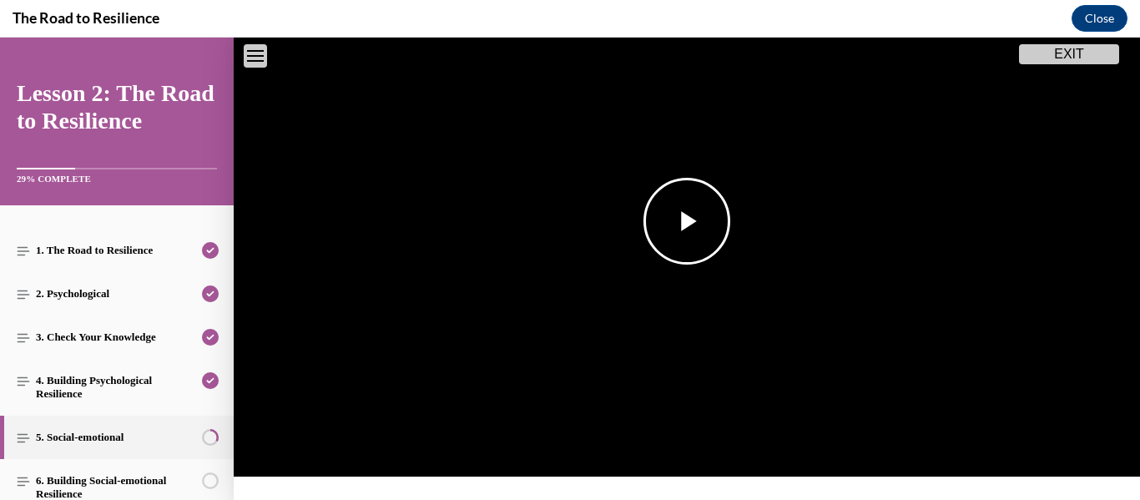
click at [687, 221] on span "Video player" at bounding box center [687, 221] width 0 height 0
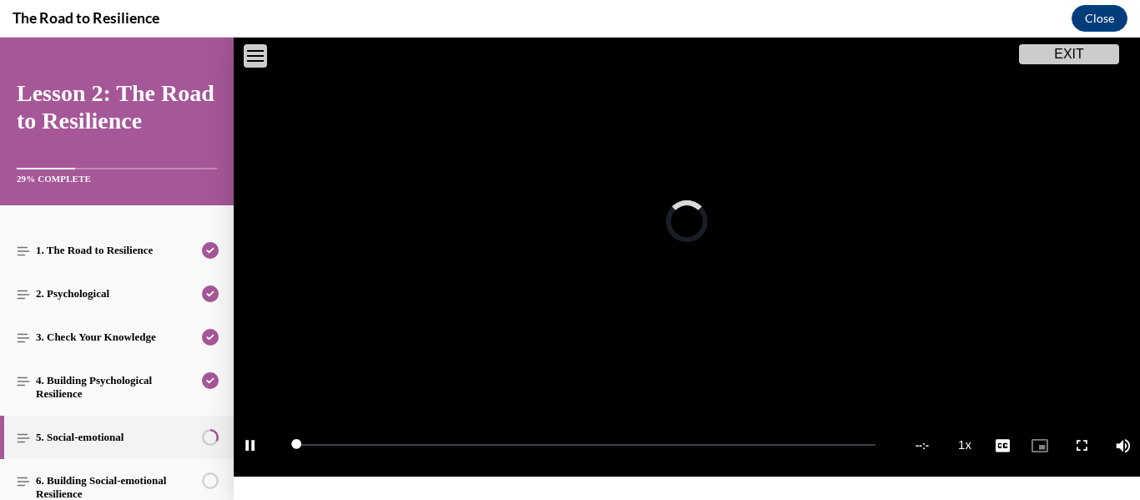
scroll to position [231, 0]
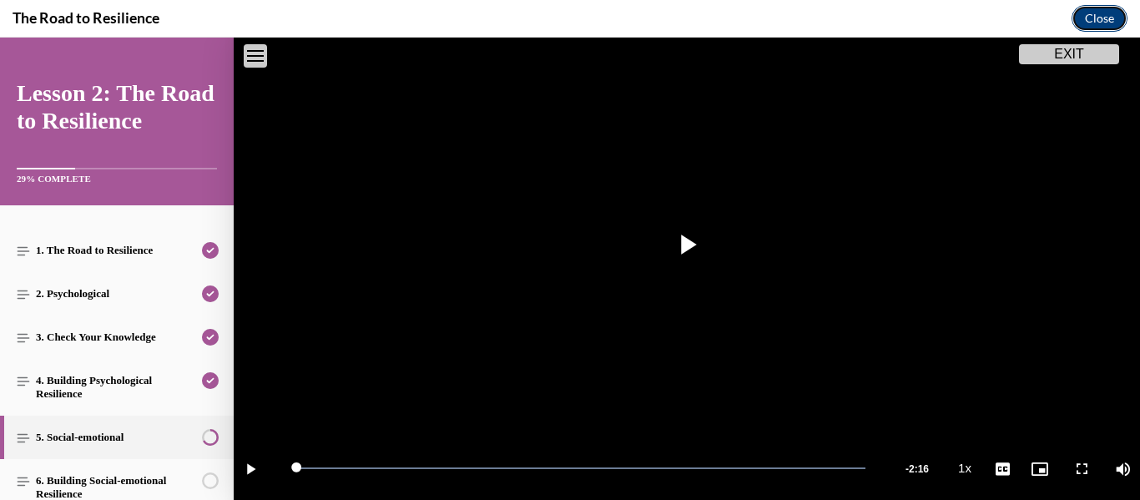
click at [1107, 11] on button "Close" at bounding box center [1100, 18] width 56 height 27
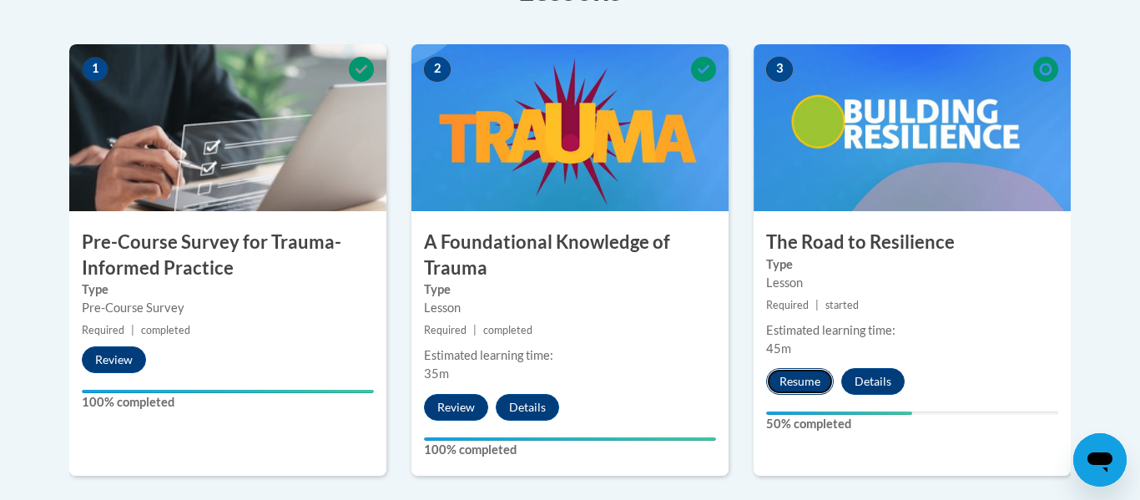
click at [800, 378] on button "Resume" at bounding box center [800, 381] width 68 height 27
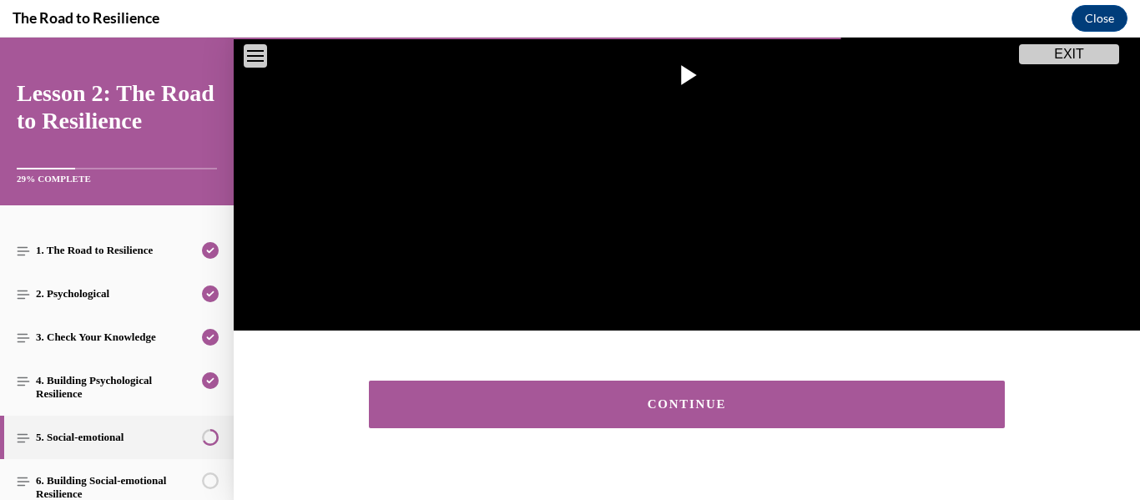
scroll to position [407, 0]
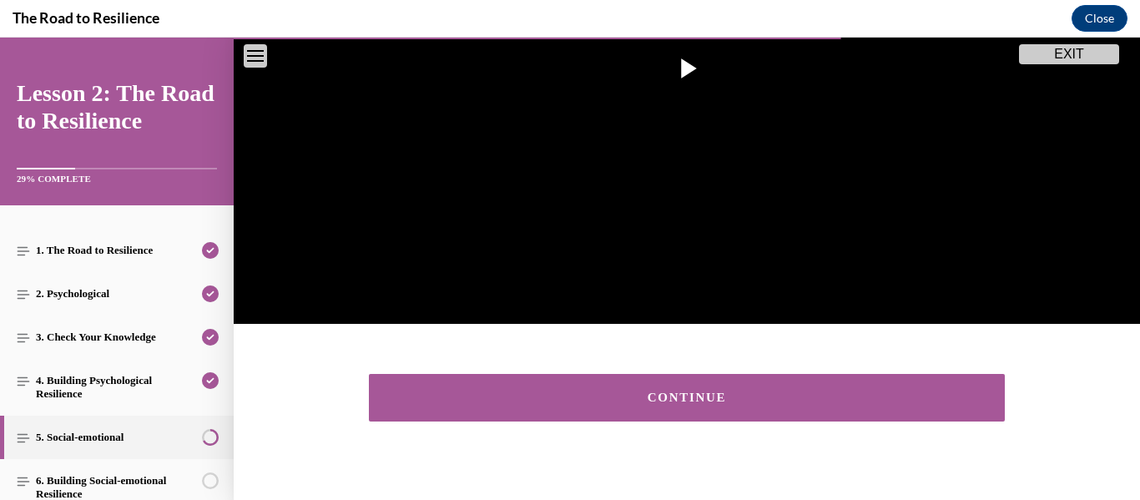
click at [769, 391] on div "CONTINUE" at bounding box center [687, 397] width 584 height 13
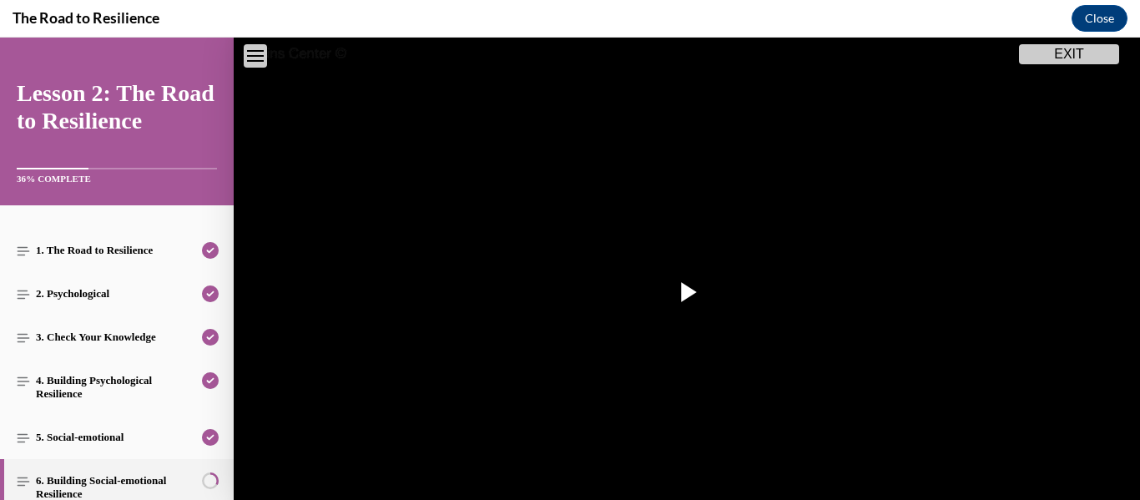
scroll to position [185, 0]
click at [687, 290] on span "Video player" at bounding box center [687, 290] width 0 height 0
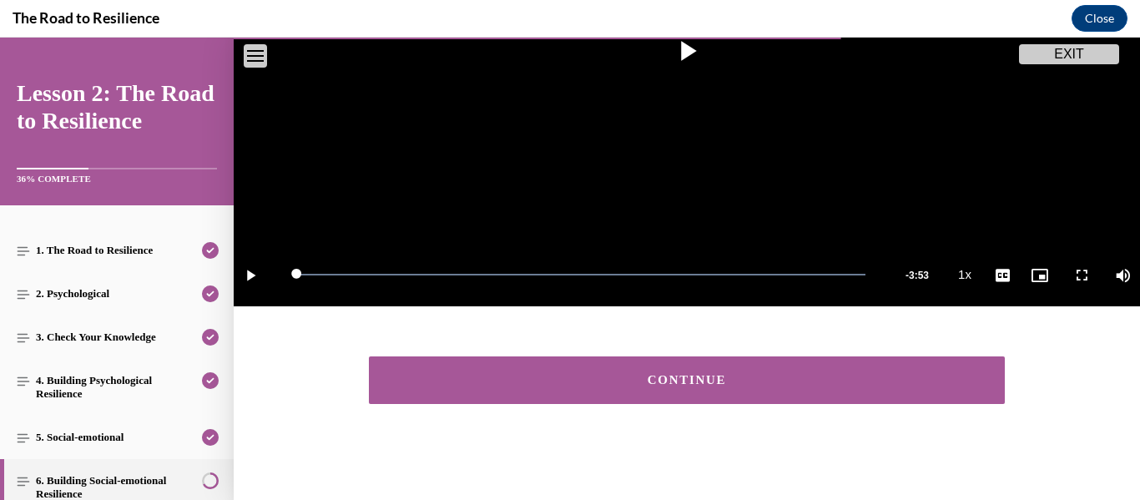
click at [1020, 467] on section "Building Social-emotional Resilience Lesson 2, Step 6 Video Player is loading. …" at bounding box center [687, 82] width 906 height 836
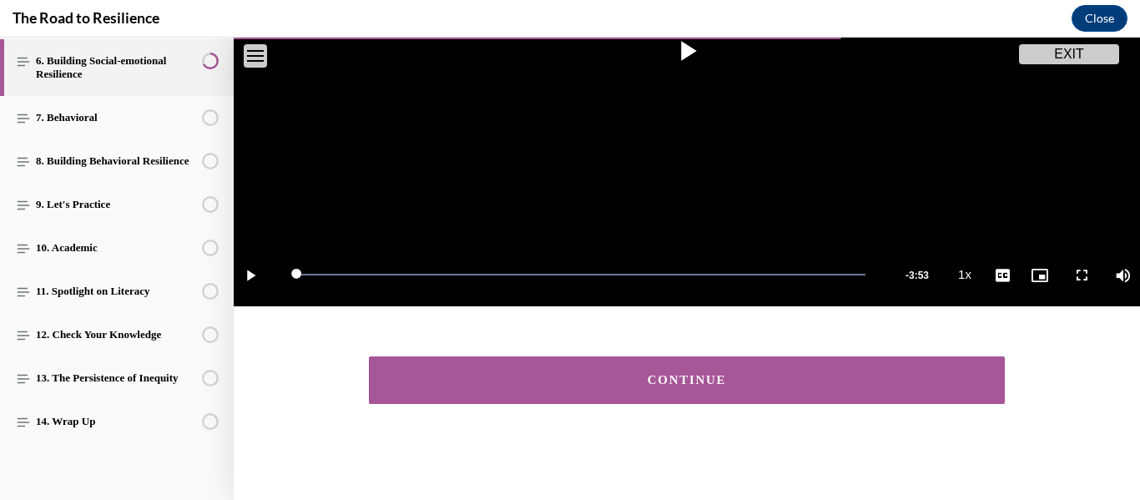
scroll to position [0, 0]
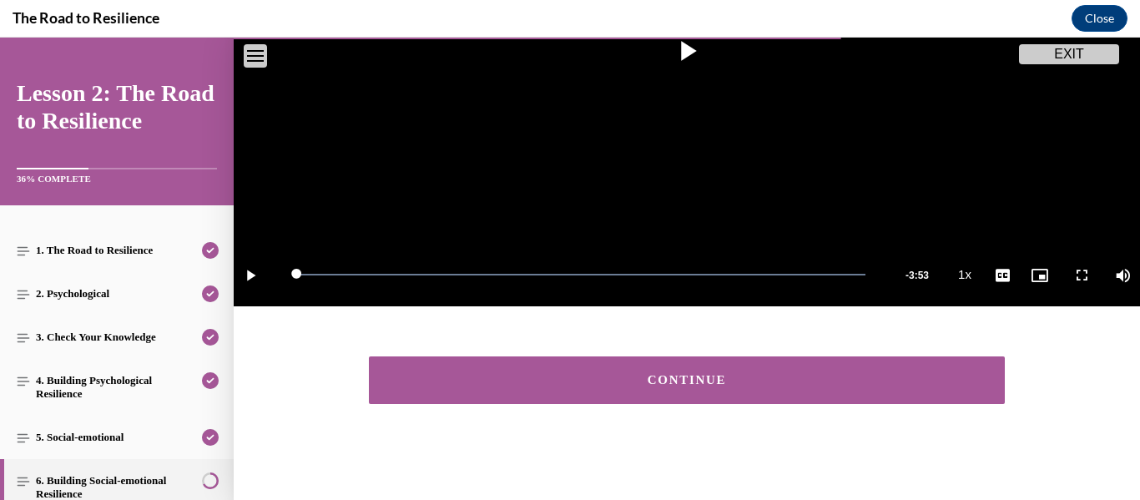
click at [663, 375] on div "CONTINUE" at bounding box center [687, 380] width 584 height 13
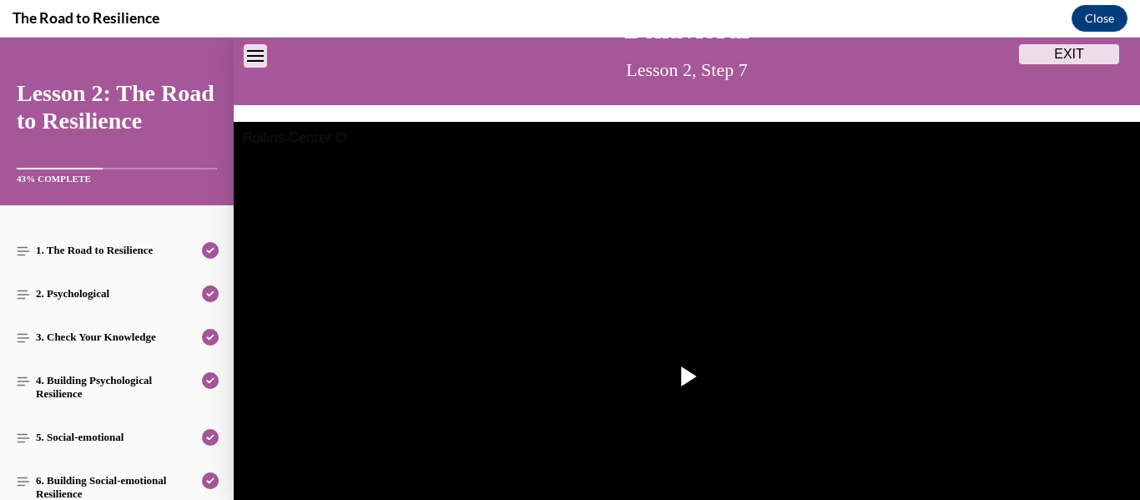
scroll to position [103, 0]
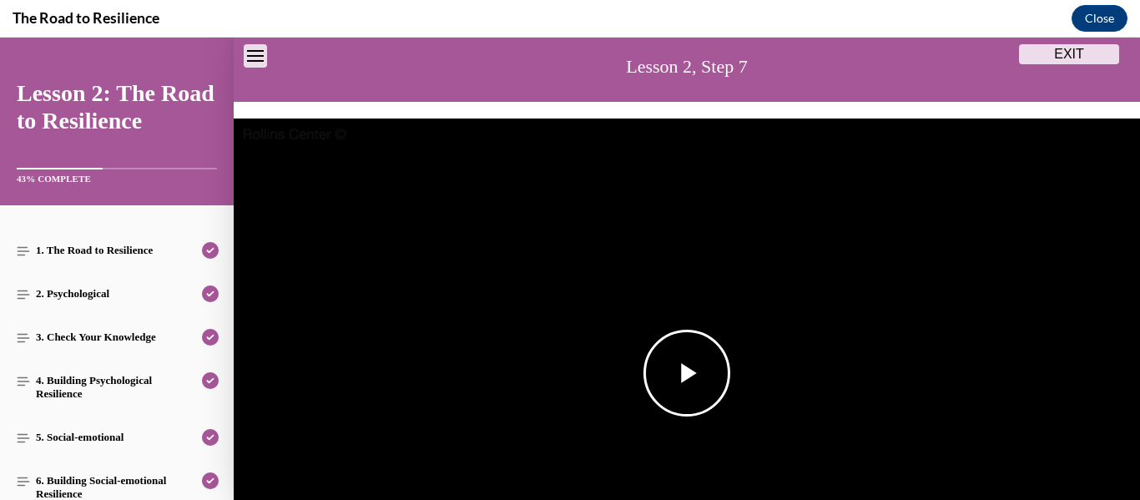
click at [687, 373] on span "Video player" at bounding box center [687, 373] width 0 height 0
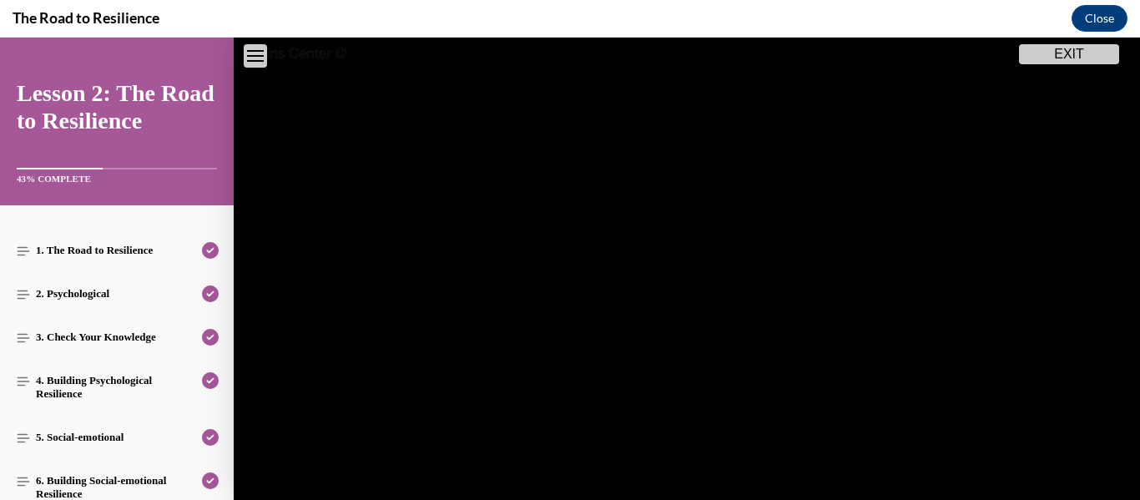
click at [694, 437] on video "Video player" at bounding box center [687, 293] width 906 height 510
click at [687, 292] on span "Video player" at bounding box center [687, 292] width 0 height 0
click at [1102, 23] on button "Close" at bounding box center [1100, 18] width 56 height 27
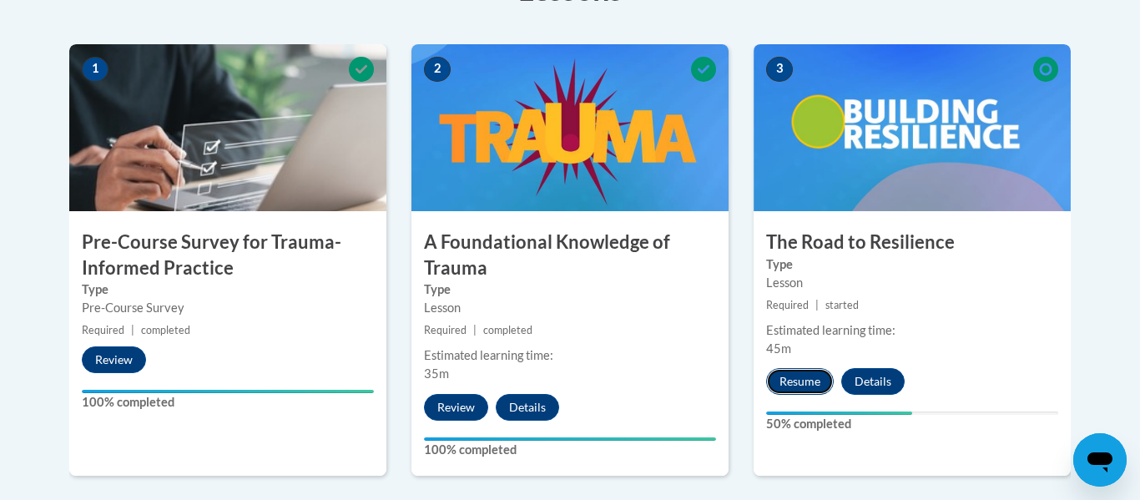
click at [795, 381] on button "Resume" at bounding box center [800, 381] width 68 height 27
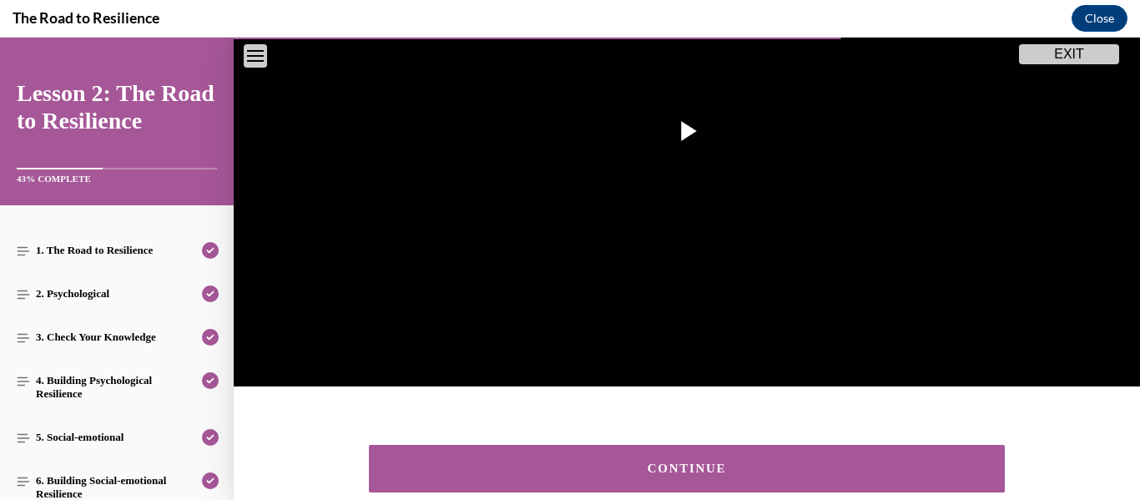
scroll to position [441, 0]
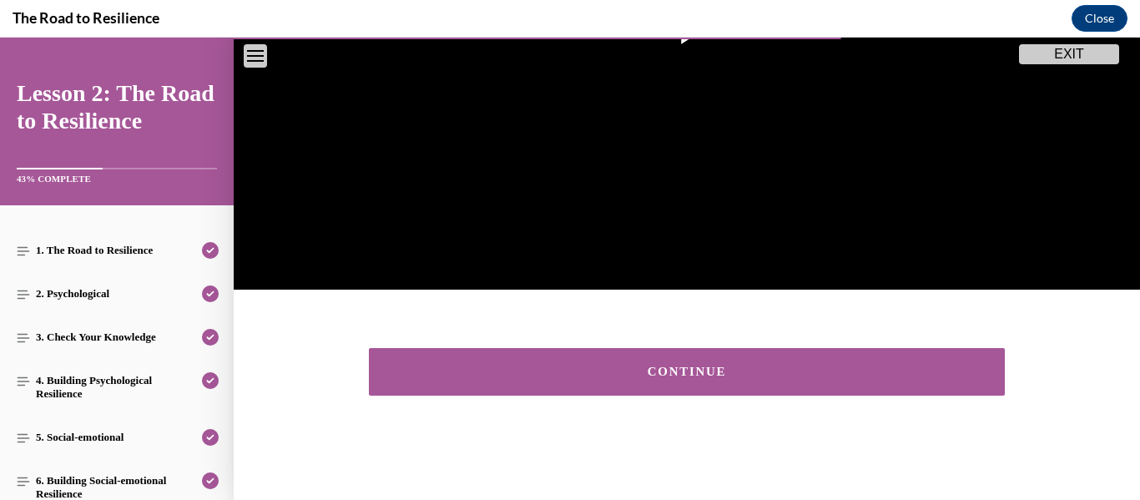
click at [831, 361] on button "CONTINUE" at bounding box center [687, 372] width 636 height 48
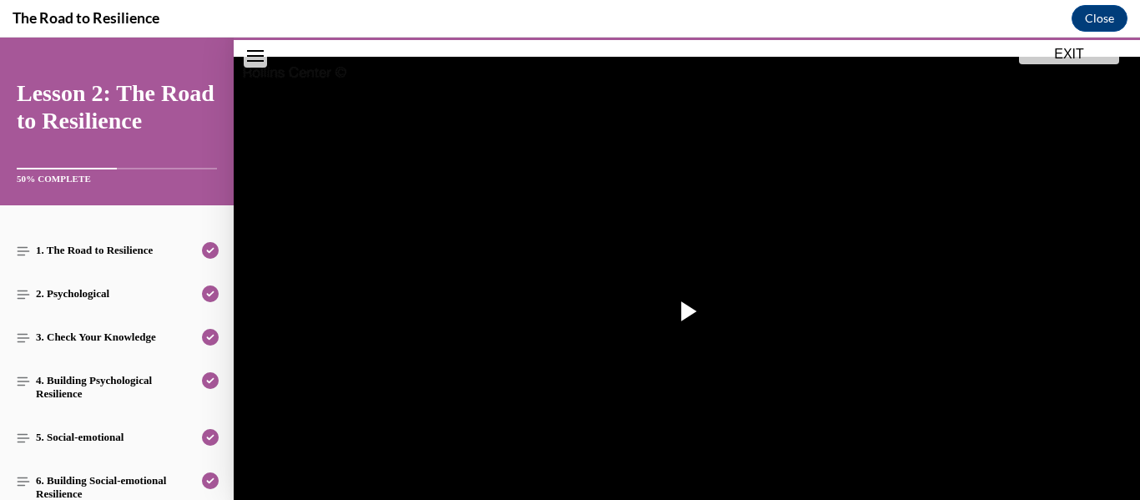
scroll to position [163, 0]
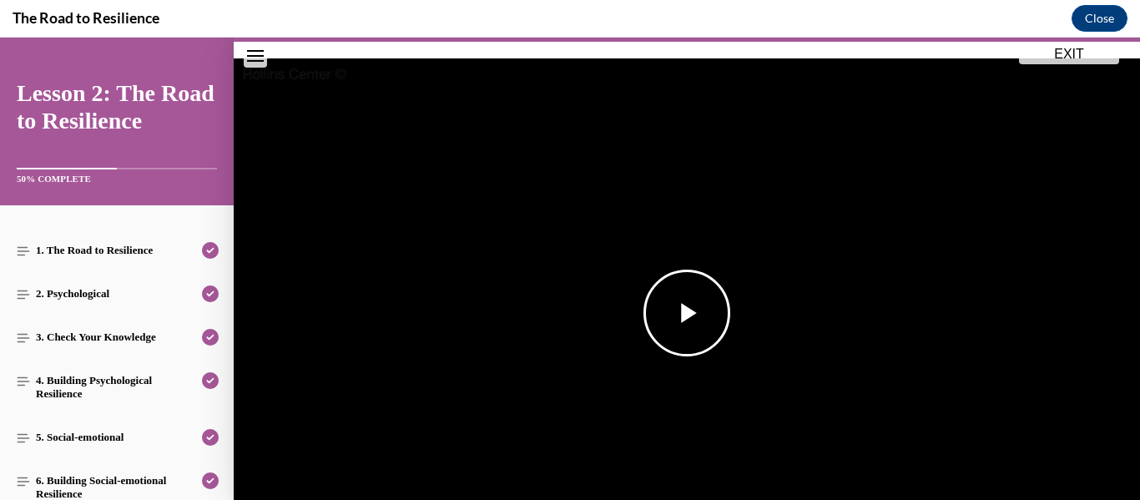
click at [687, 313] on span "Video player" at bounding box center [687, 313] width 0 height 0
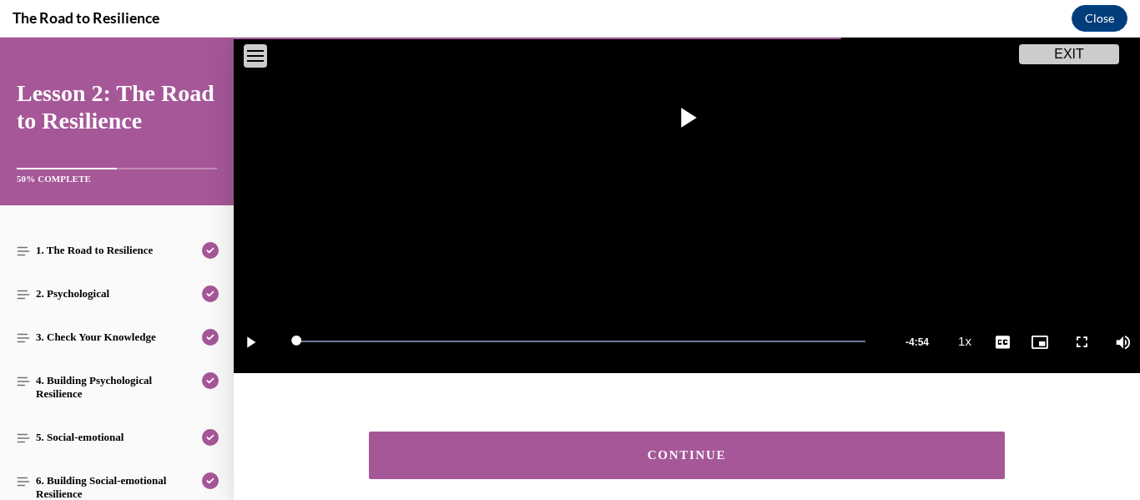
scroll to position [361, 0]
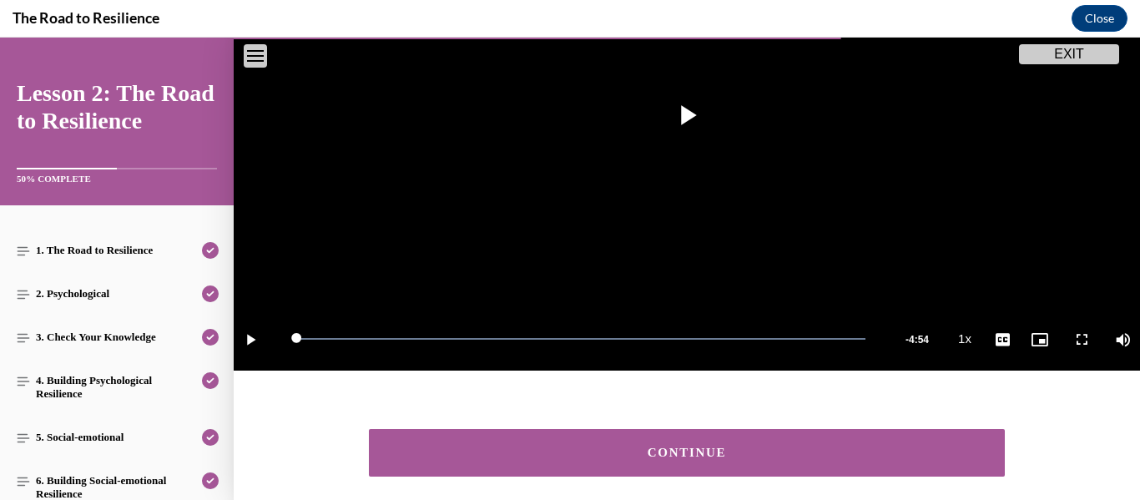
click at [938, 455] on div "CONTINUE" at bounding box center [687, 452] width 584 height 13
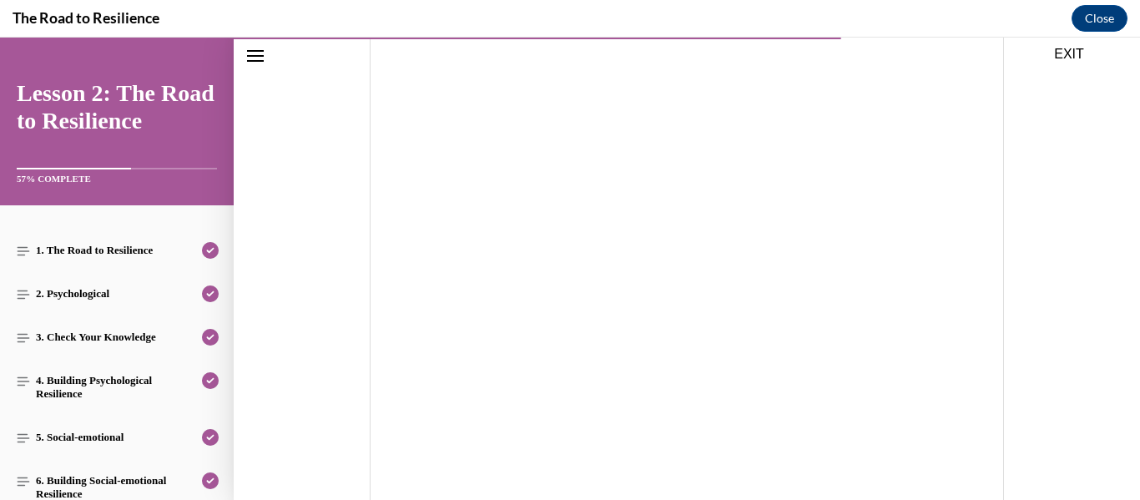
scroll to position [444, 0]
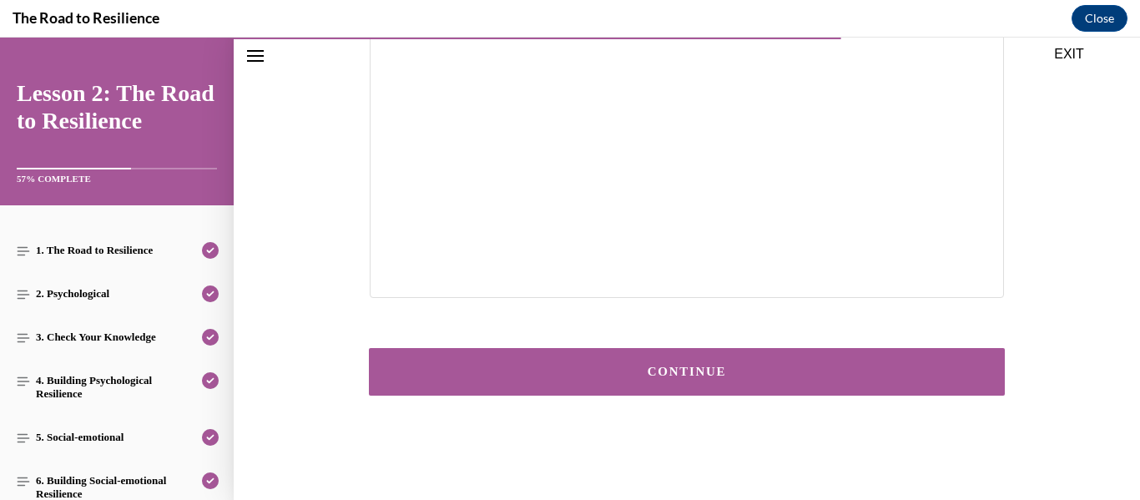
click at [794, 362] on button "CONTINUE" at bounding box center [687, 372] width 636 height 48
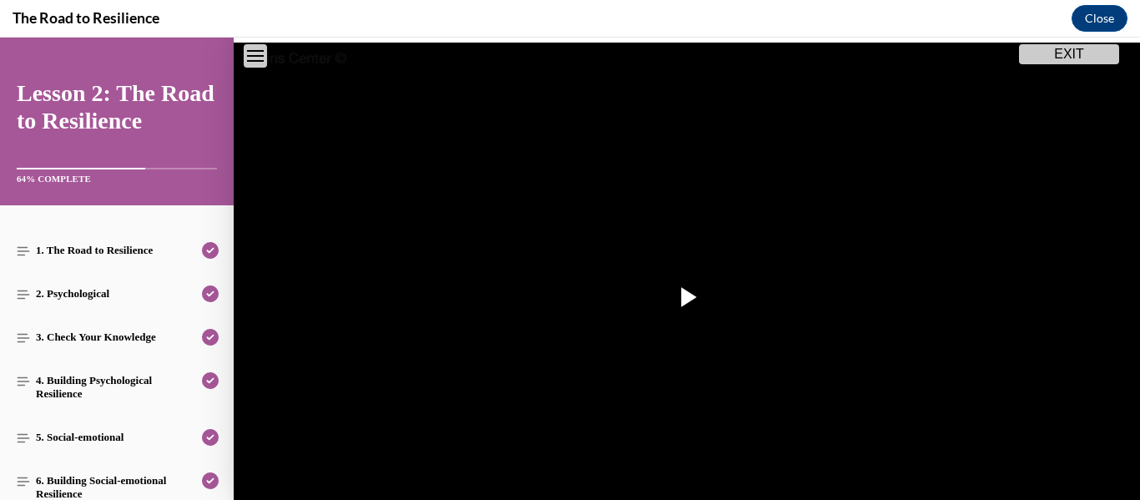
scroll to position [193, 0]
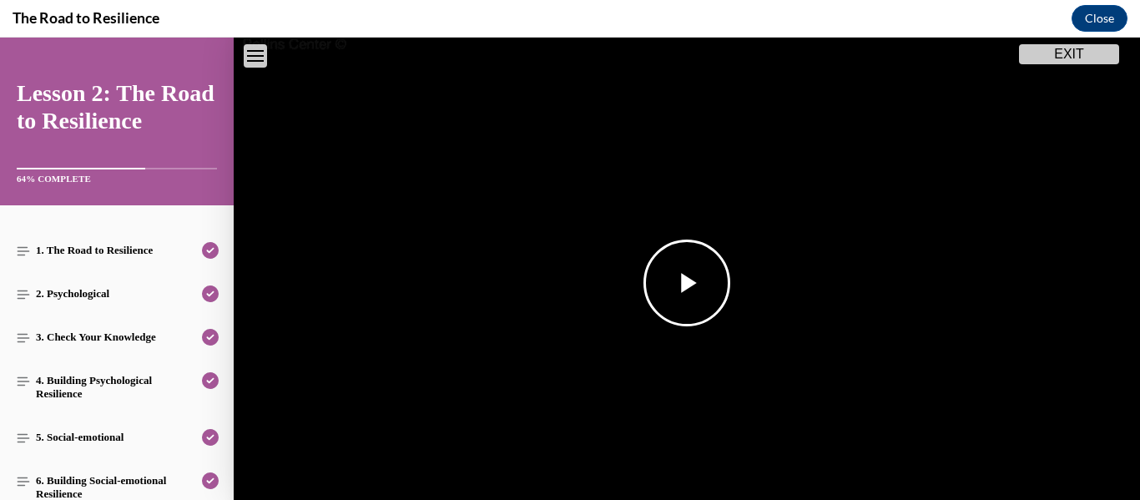
click at [687, 283] on span "Video player" at bounding box center [687, 283] width 0 height 0
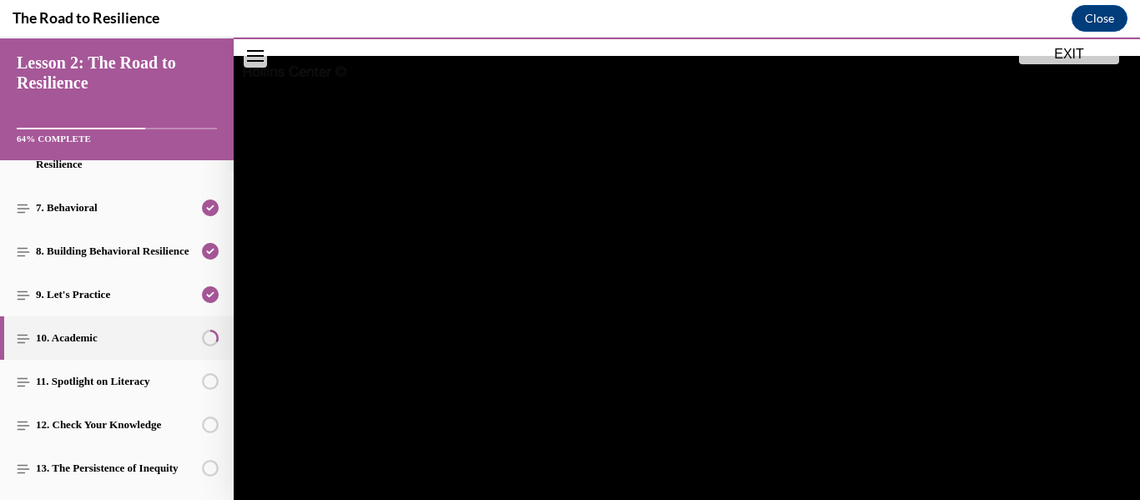
scroll to position [331, 0]
click at [1105, 14] on button "Close" at bounding box center [1100, 18] width 56 height 27
